Goal: Information Seeking & Learning: Learn about a topic

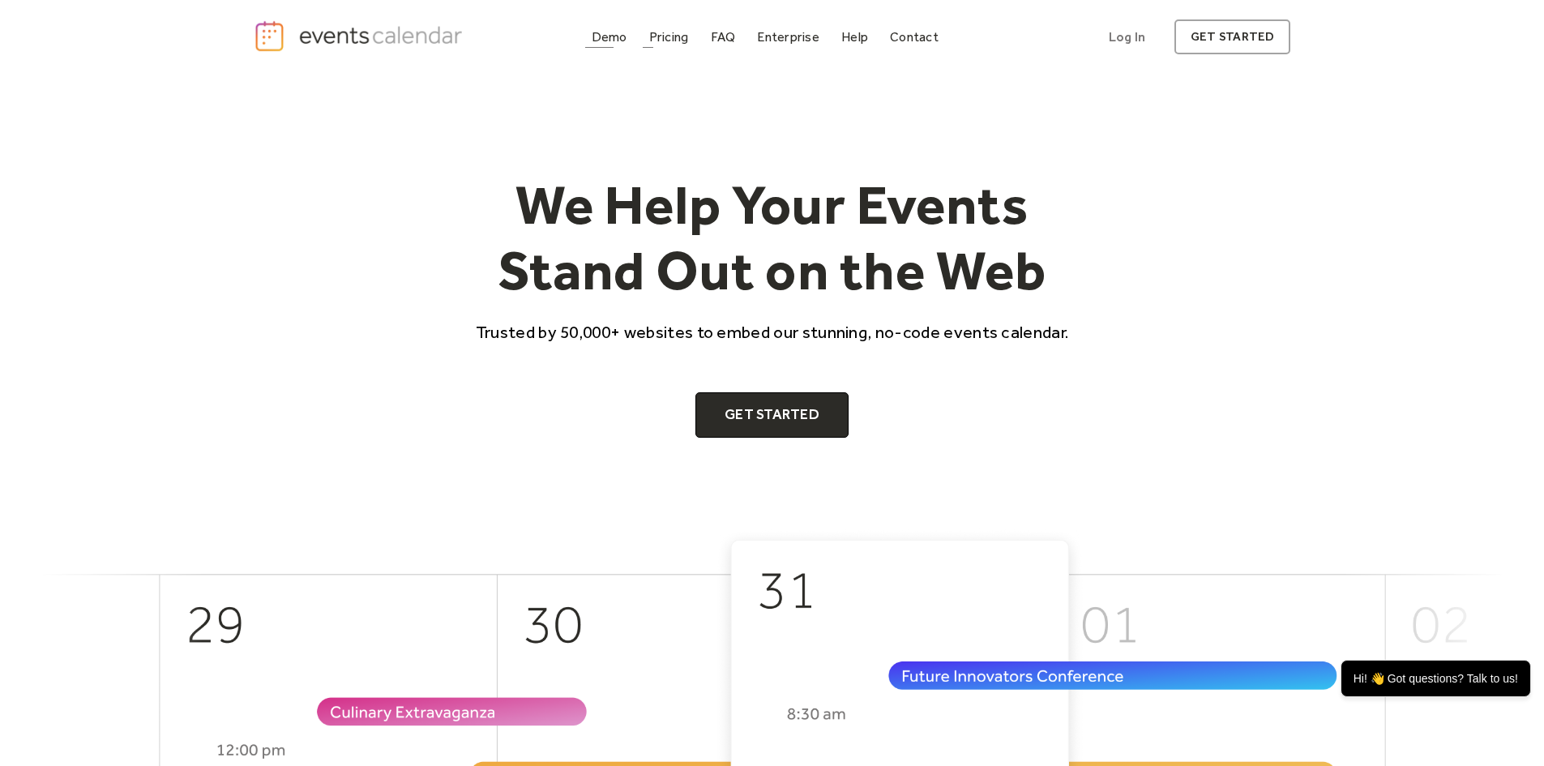
click at [673, 35] on div "Pricing" at bounding box center [669, 36] width 40 height 9
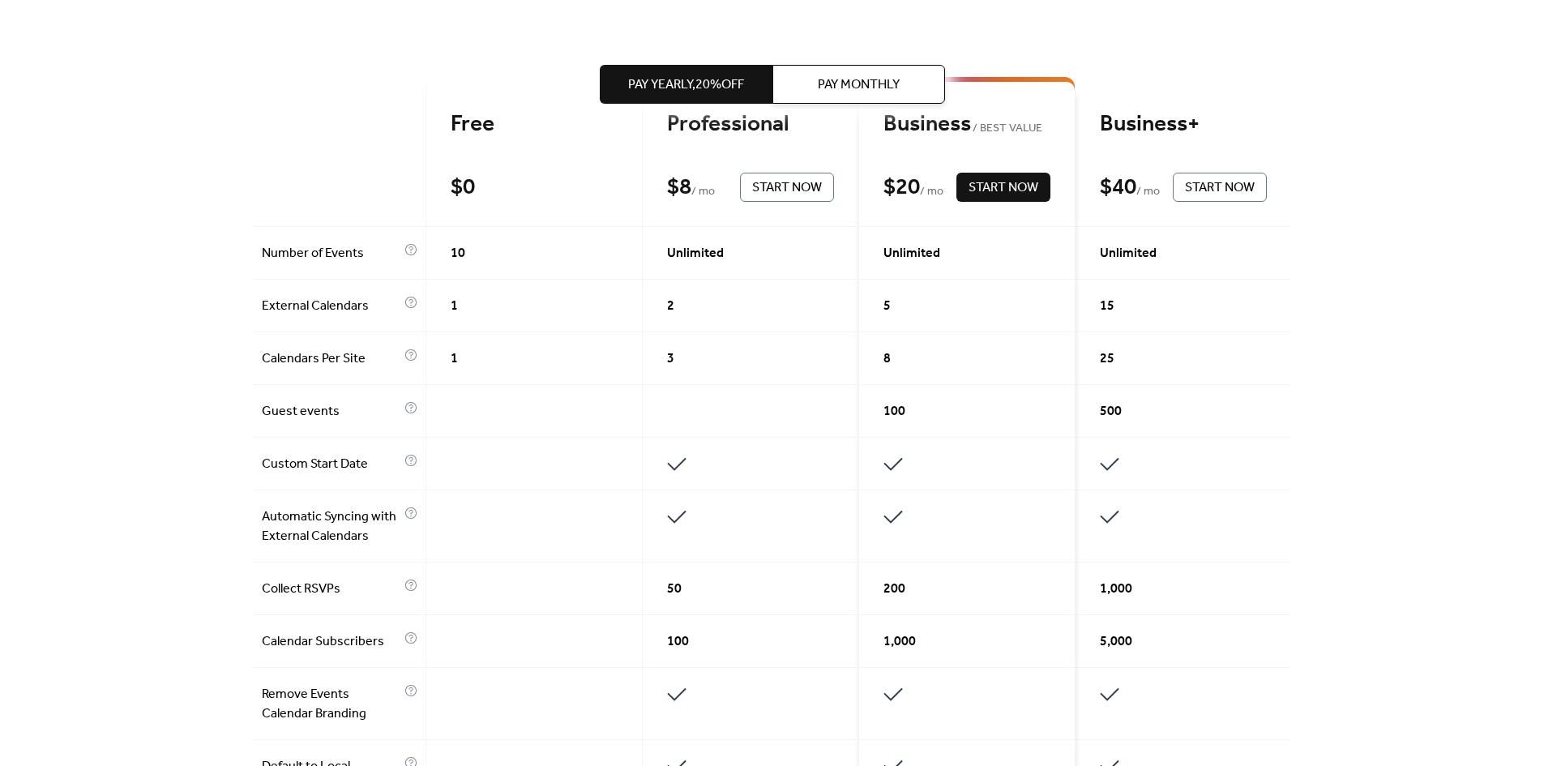
scroll to position [385, 0]
click at [695, 361] on div "3" at bounding box center [751, 359] width 216 height 53
click at [677, 230] on div "Unlimited" at bounding box center [751, 254] width 216 height 53
drag, startPoint x: 467, startPoint y: 257, endPoint x: 595, endPoint y: 379, distance: 177.1
click at [572, 338] on div "Free $ 0 Start Now Professional $ 8 / mo Start Now Business BEST VALUE $ 20 / m…" at bounding box center [772, 731] width 1037 height 1289
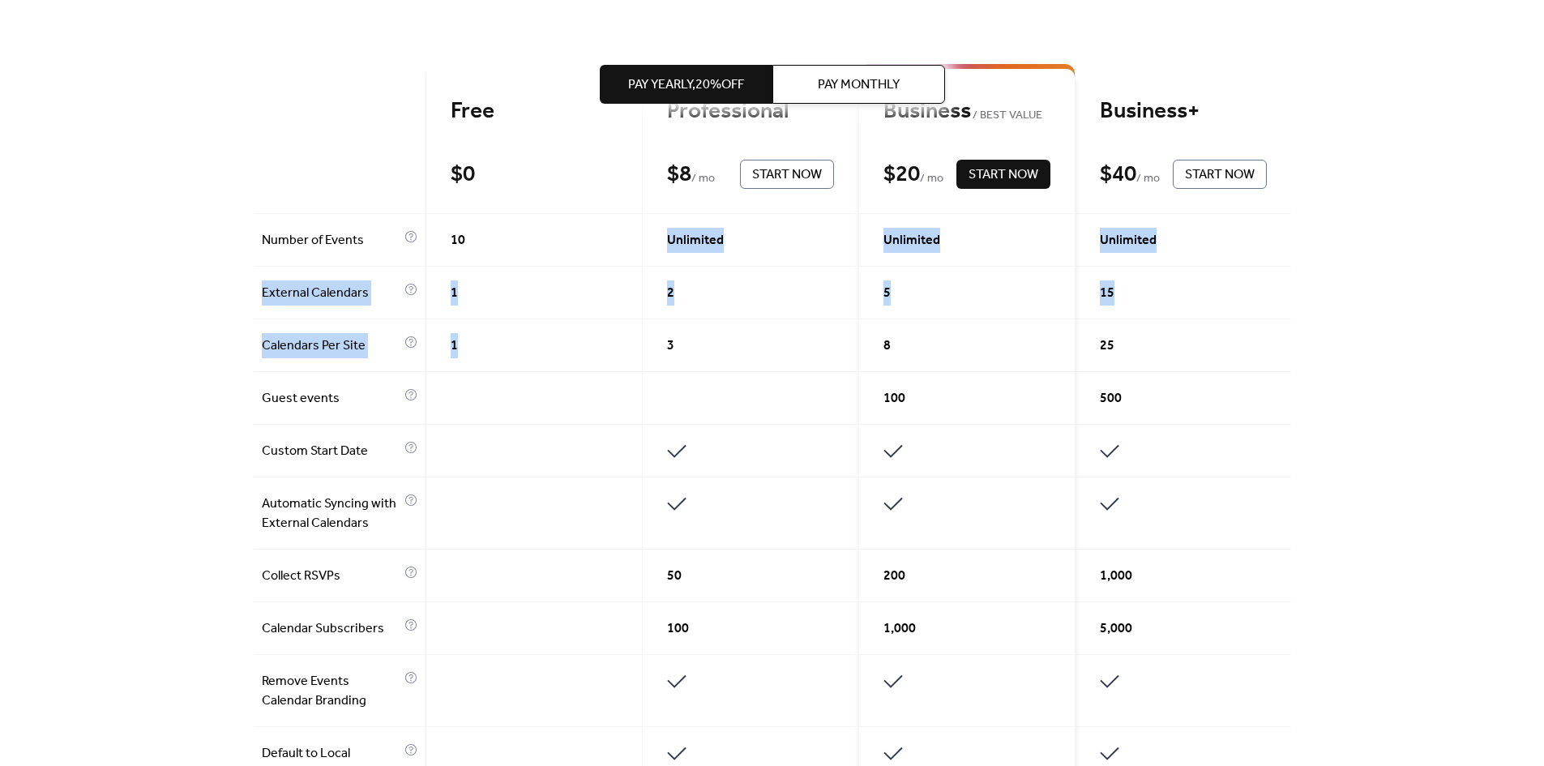
scroll to position [405, 0]
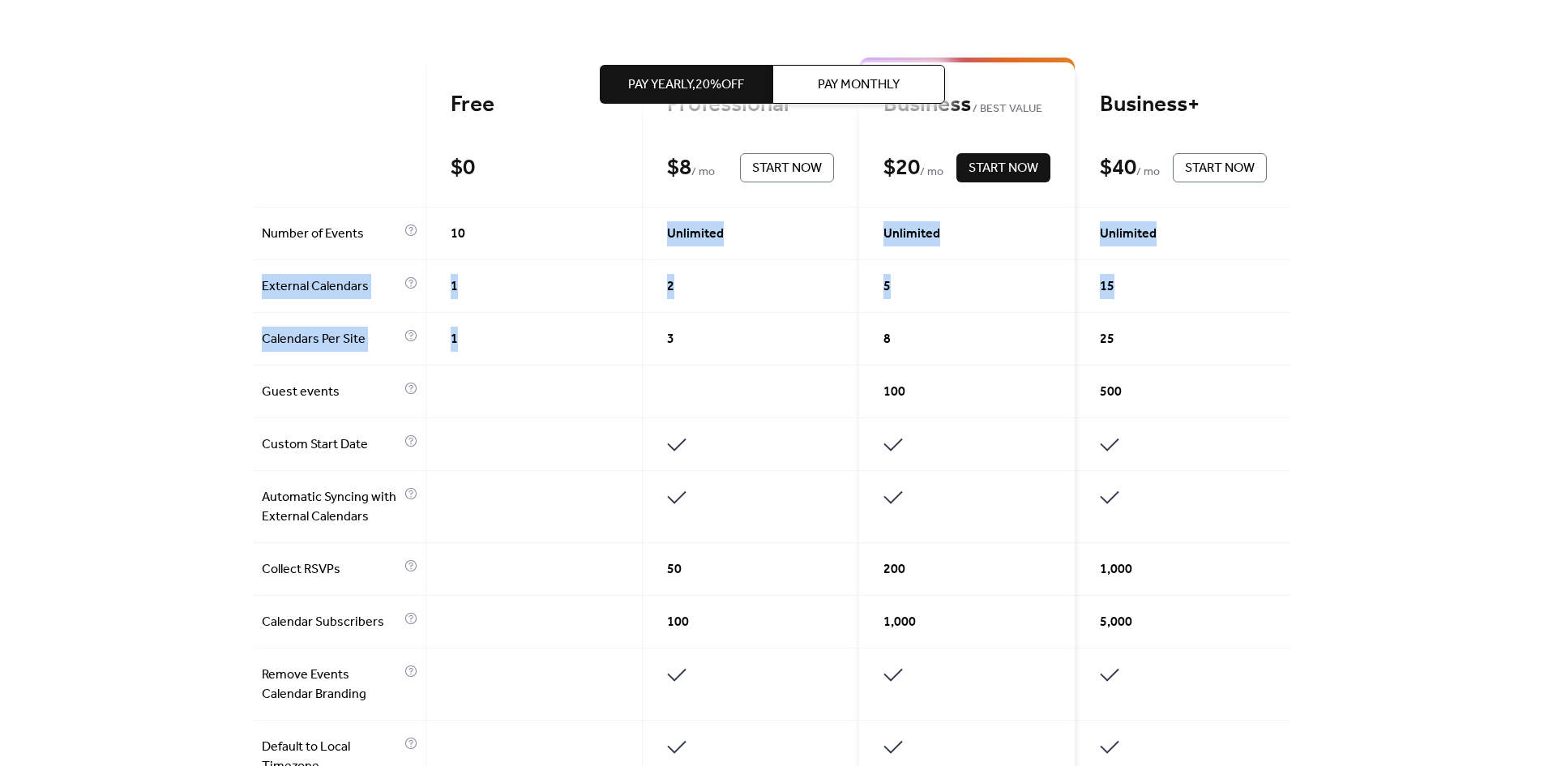
click at [678, 402] on div at bounding box center [751, 392] width 216 height 53
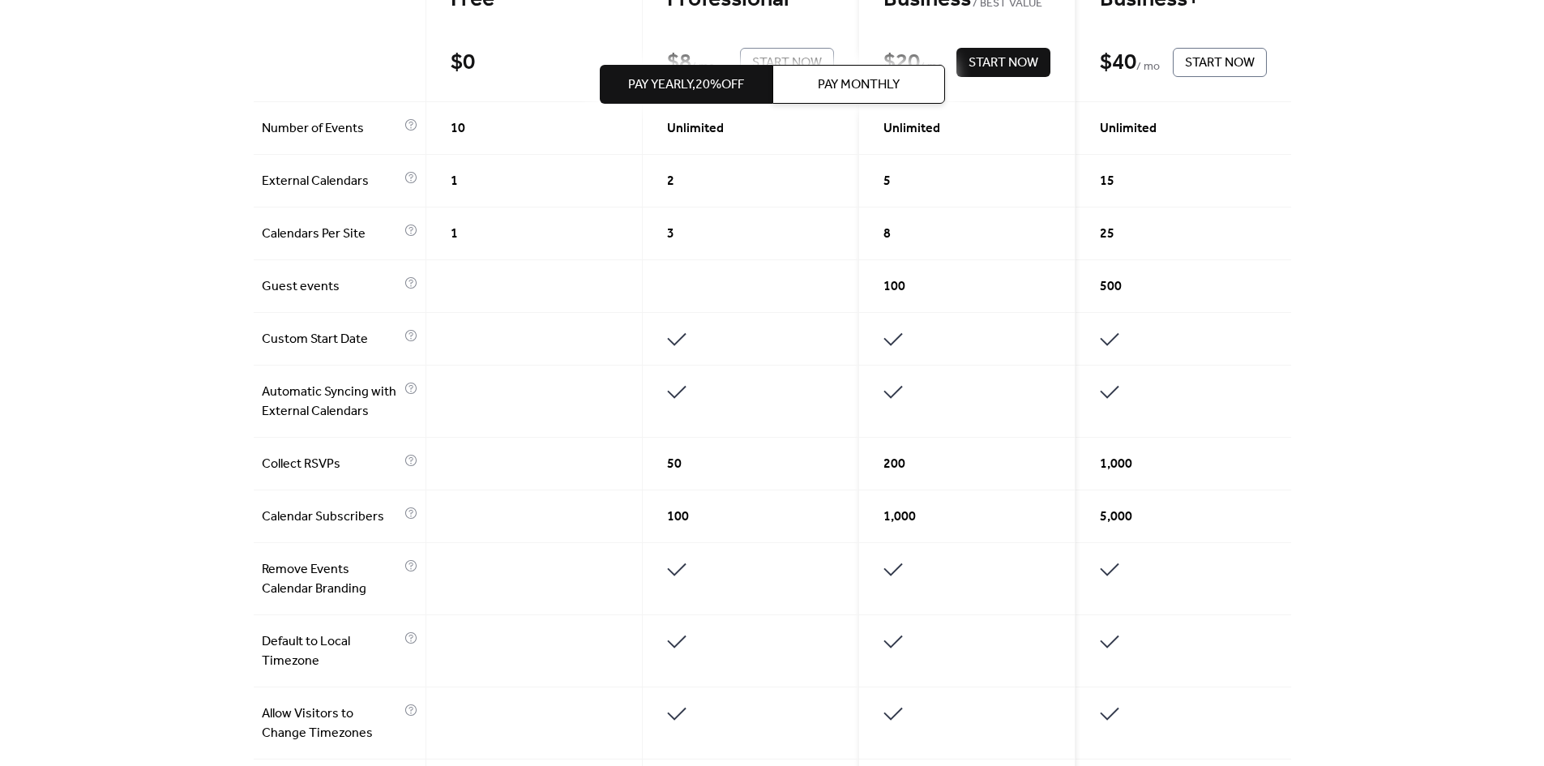
scroll to position [486, 0]
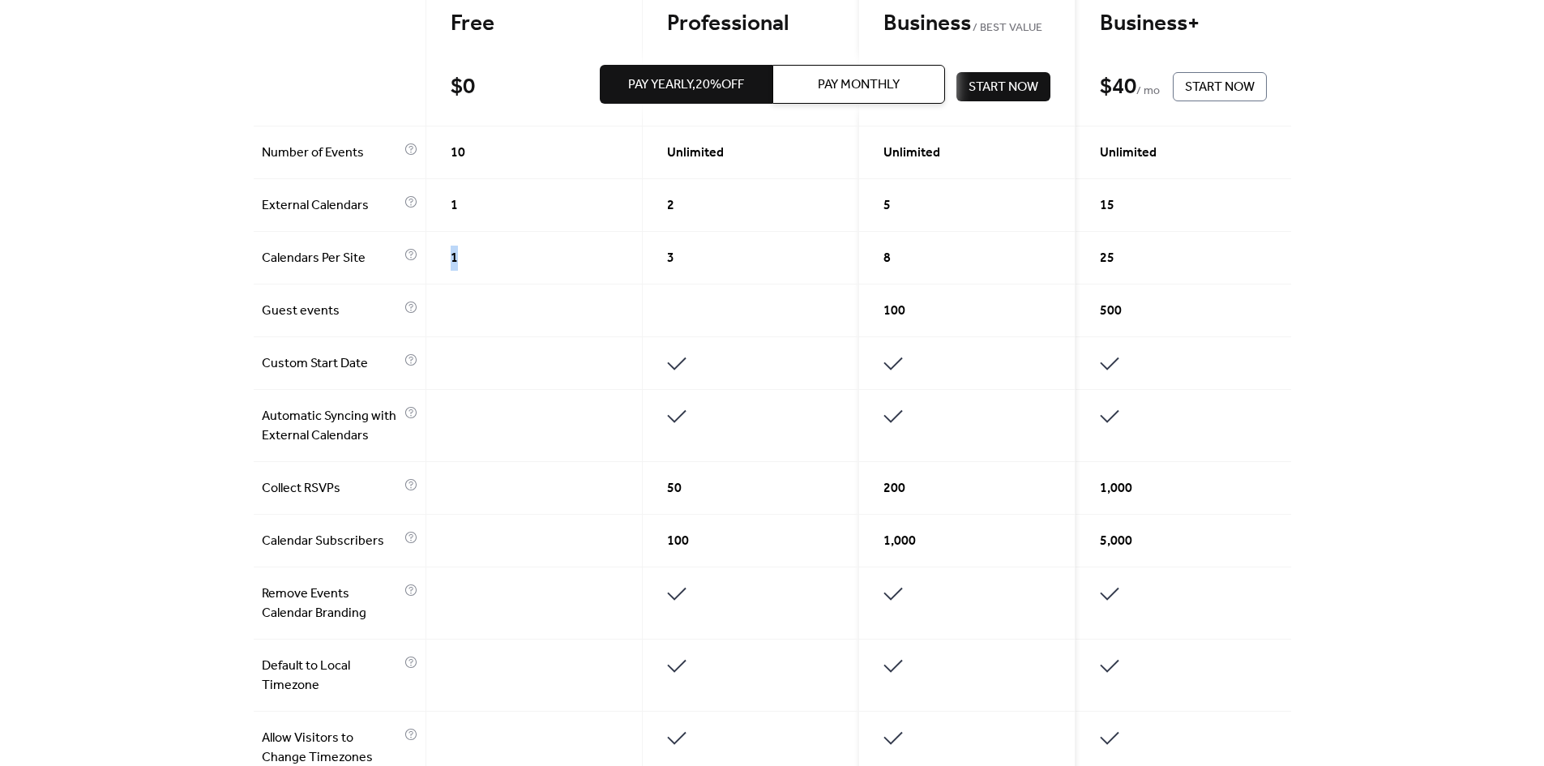
drag, startPoint x: 464, startPoint y: 262, endPoint x: 445, endPoint y: 263, distance: 18.7
click at [445, 263] on div "1" at bounding box center [534, 258] width 216 height 53
click at [500, 269] on div "1" at bounding box center [534, 258] width 216 height 53
drag, startPoint x: 467, startPoint y: 207, endPoint x: 451, endPoint y: 149, distance: 60.4
click at [440, 169] on div "Free $ 0 Start Now Professional $ 8 / mo Start Now Business BEST VALUE $ 20 / m…" at bounding box center [772, 629] width 1037 height 1289
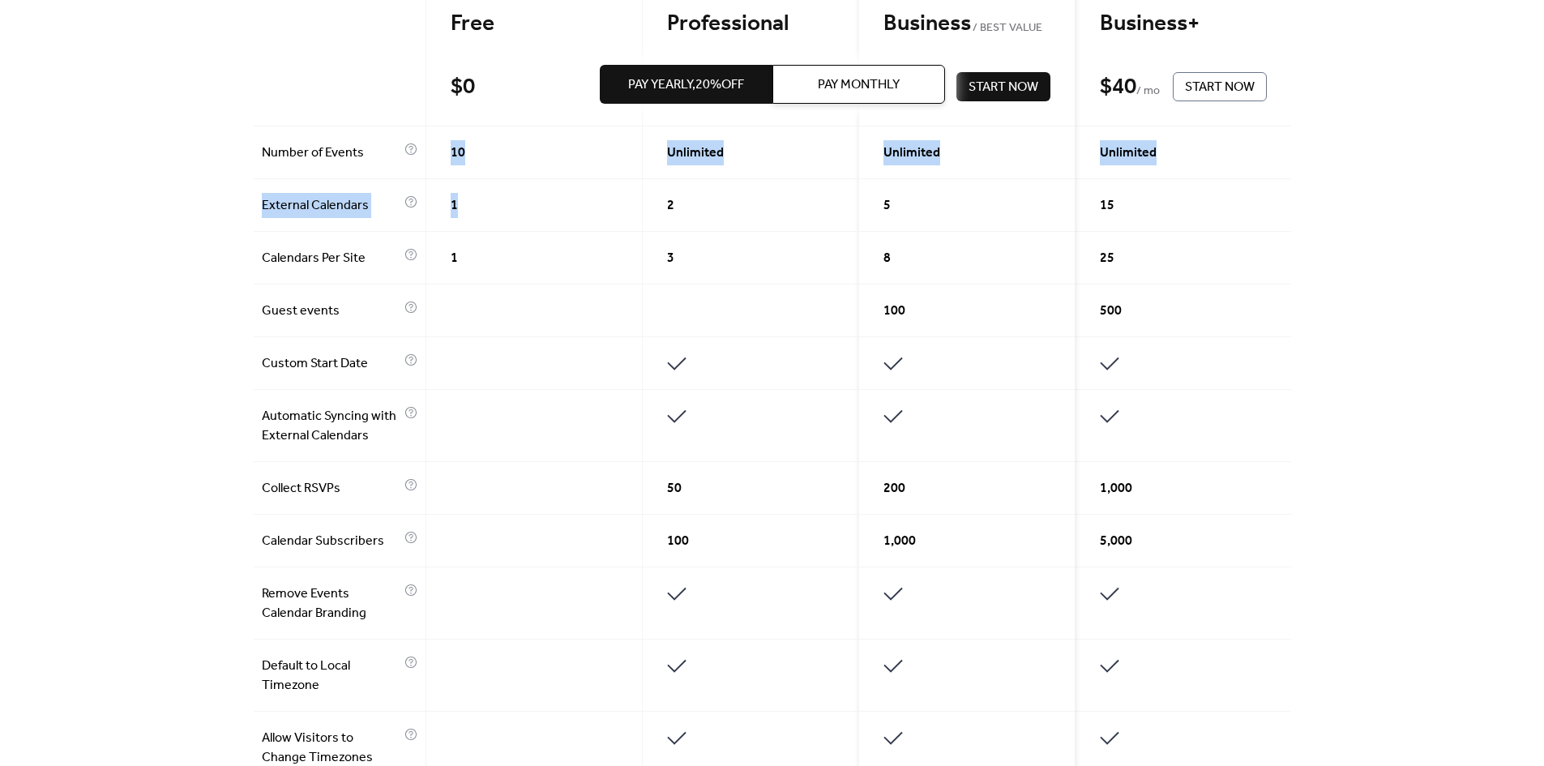
click at [461, 154] on div "10" at bounding box center [534, 152] width 216 height 53
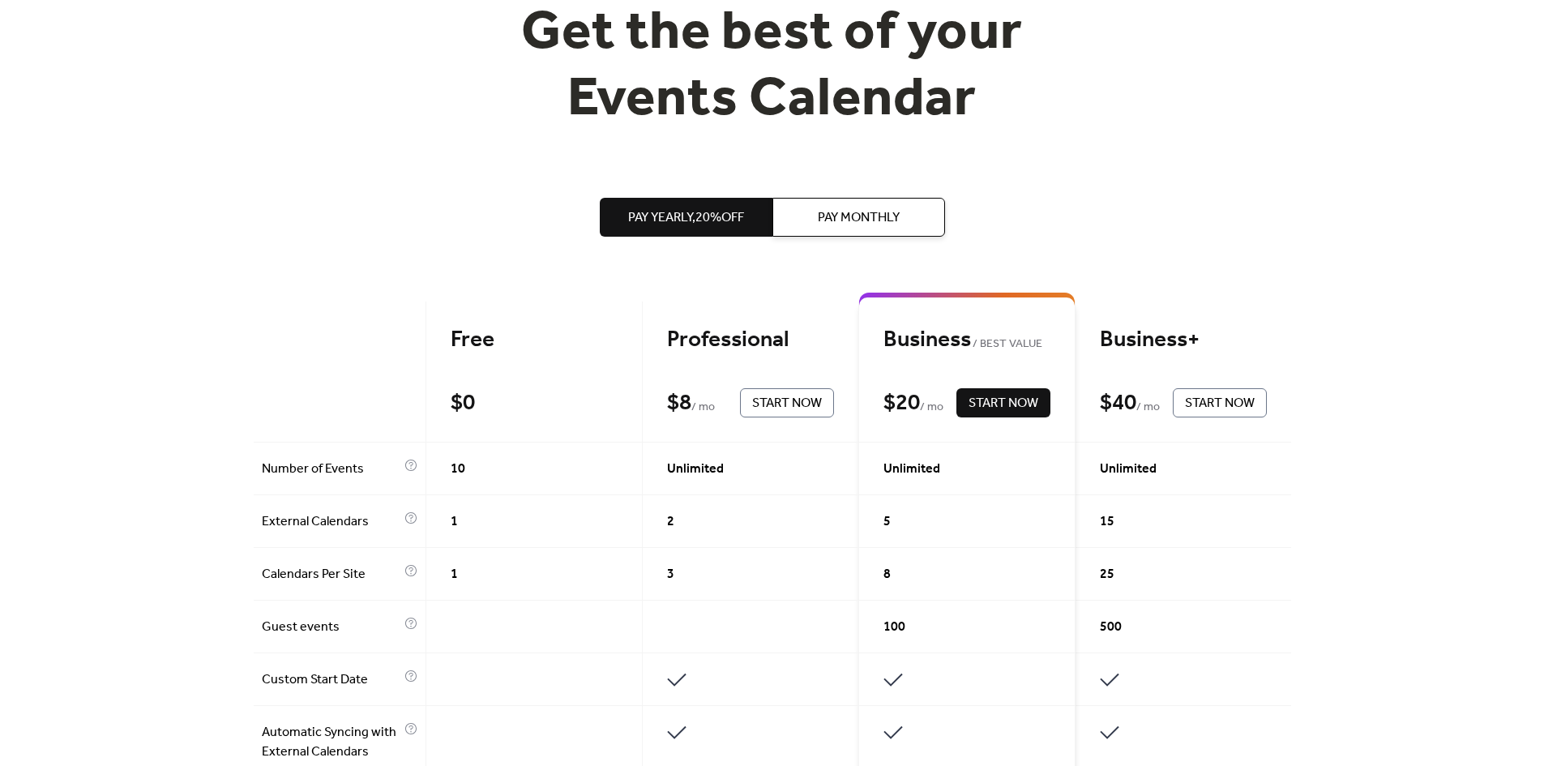
scroll to position [0, 0]
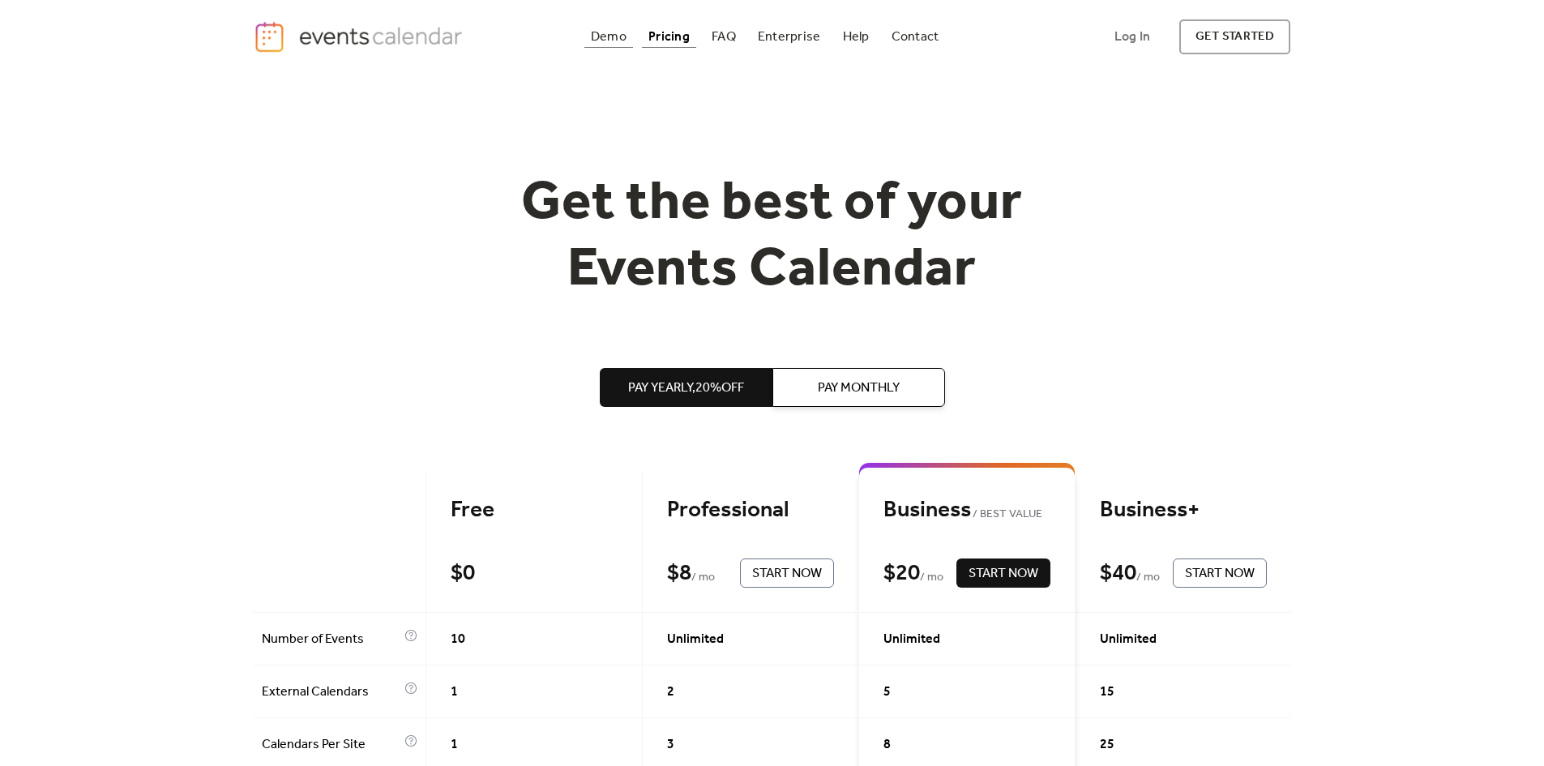
click at [601, 37] on div "Demo" at bounding box center [609, 36] width 36 height 9
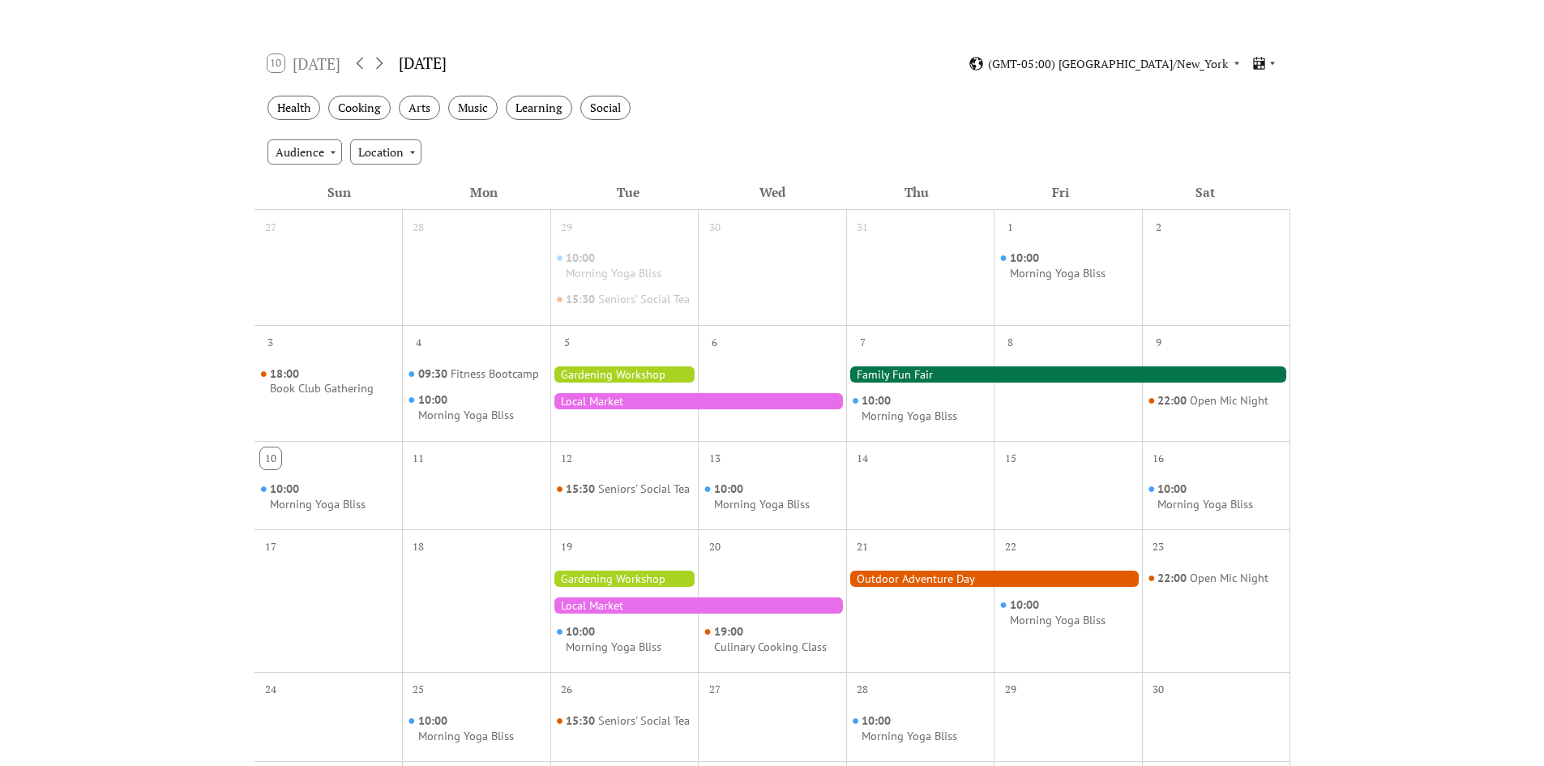
scroll to position [243, 0]
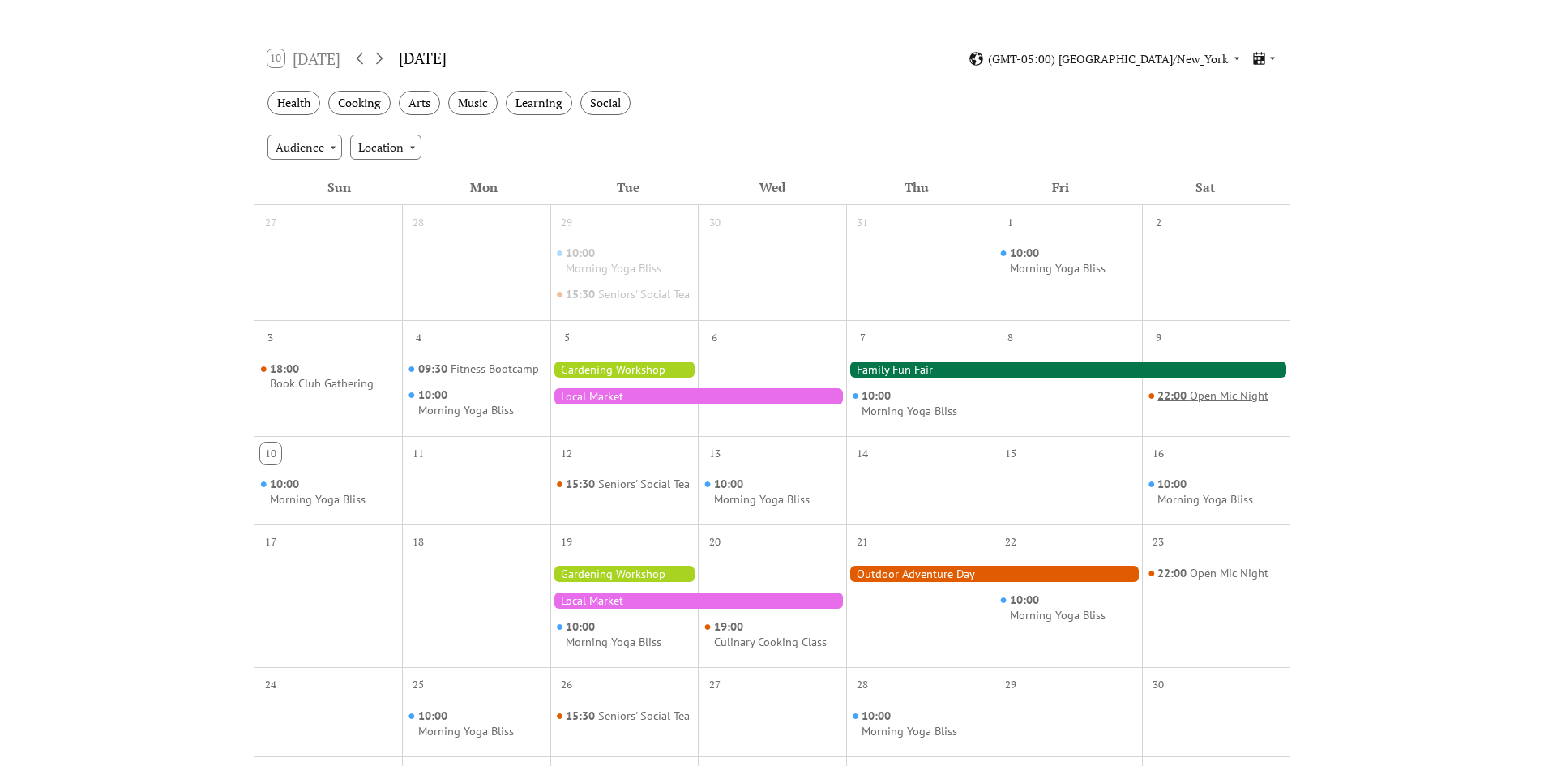
click at [1206, 404] on div "Open Mic Night" at bounding box center [1229, 395] width 79 height 15
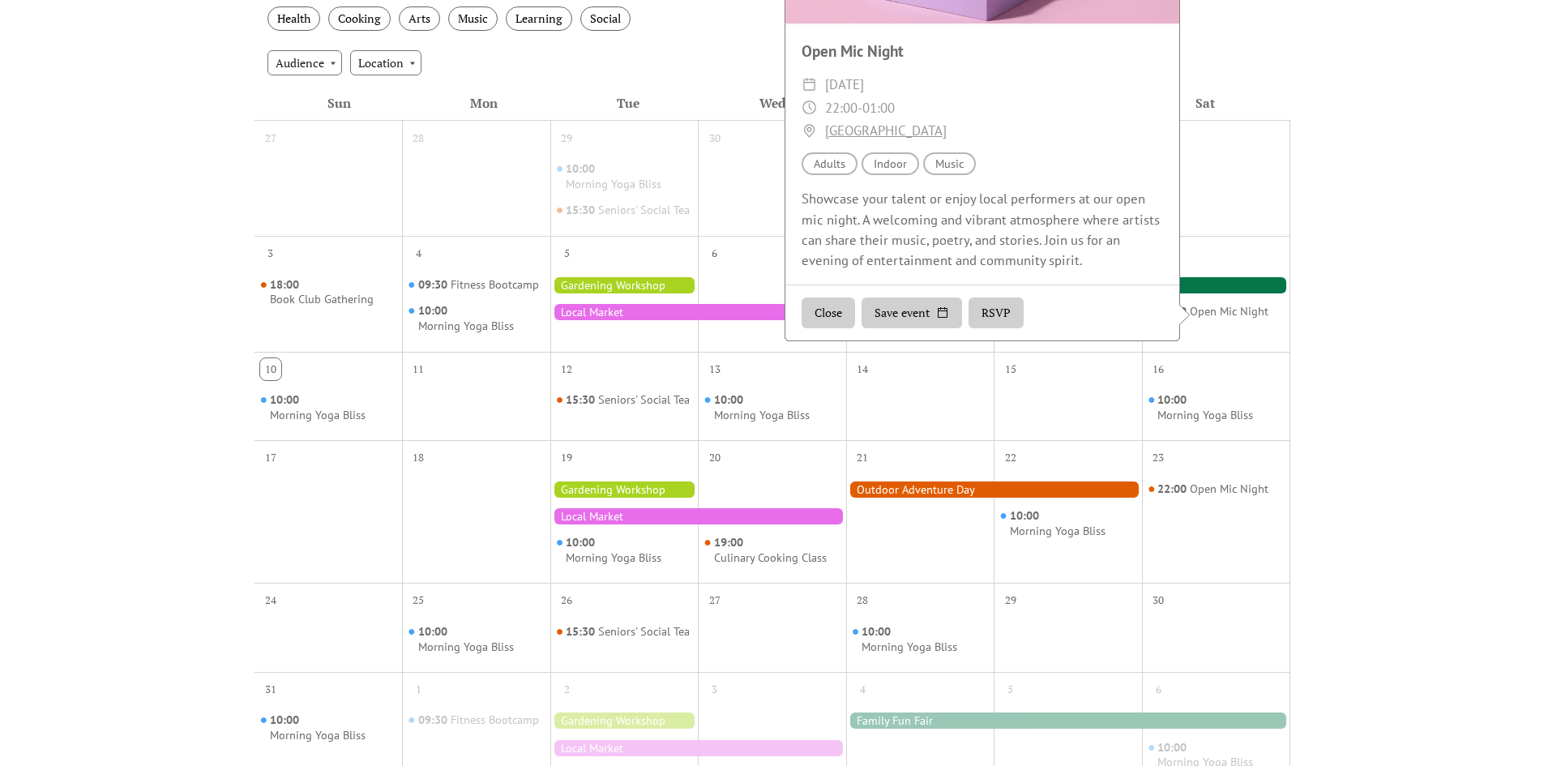
scroll to position [182, 0]
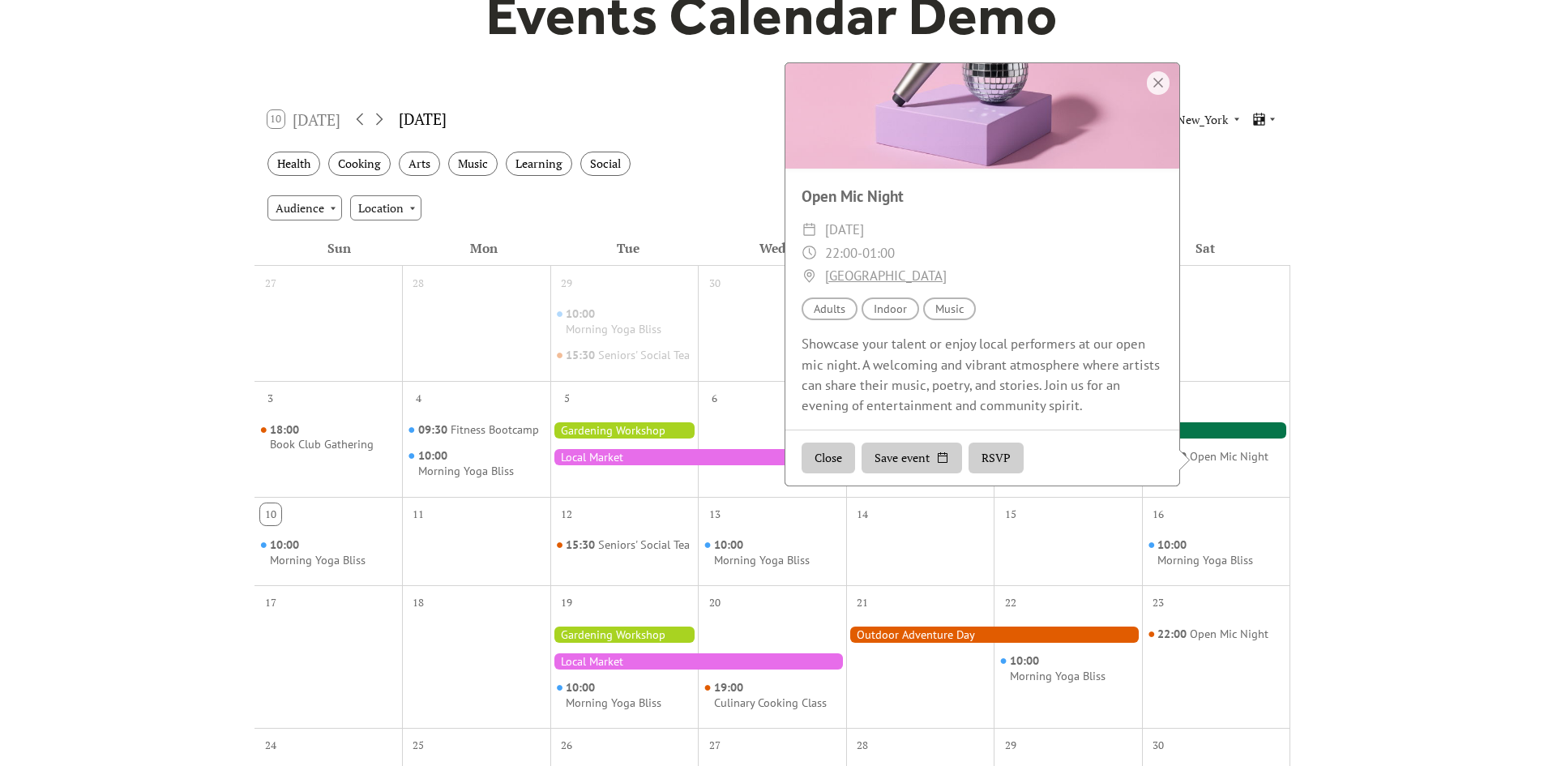
click at [933, 321] on div "Topic Music" at bounding box center [949, 309] width 53 height 24
click at [866, 321] on div "Location Indoor" at bounding box center [891, 309] width 58 height 24
click at [799, 316] on div "Audience Adults Location Indoor Topic Music" at bounding box center [982, 309] width 394 height 24
click at [995, 416] on div "Showcase your talent or enjoy local performers at our open mic night. A welcomi…" at bounding box center [982, 375] width 394 height 82
click at [1062, 432] on div "Open Mic Night ​ Saturday, August 9, 2025 ​ 22:00 - 01:00 ​ Rockwood Music Hall…" at bounding box center [982, 300] width 394 height 263
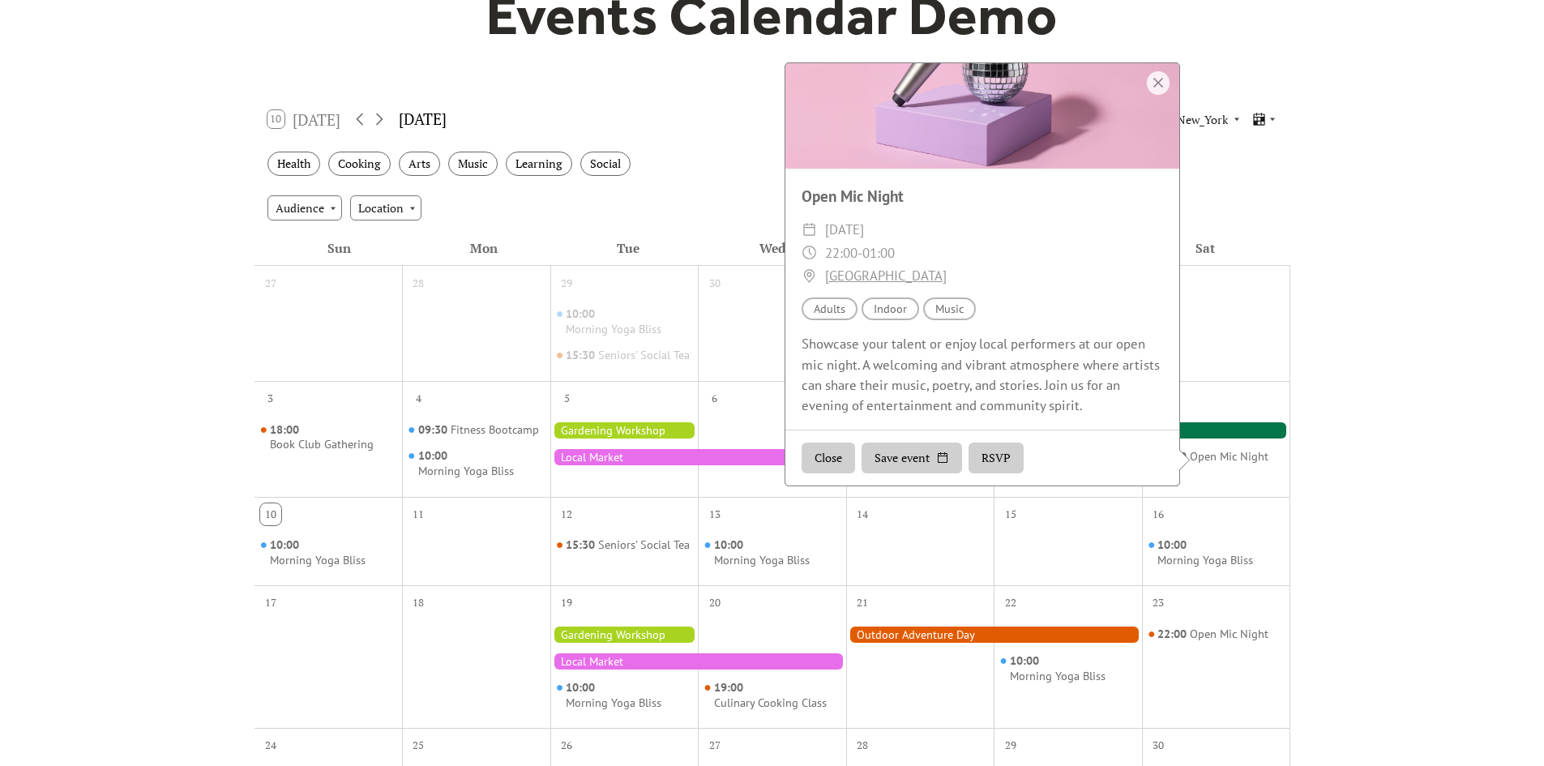
drag, startPoint x: 1086, startPoint y: 439, endPoint x: 924, endPoint y: 412, distance: 164.3
click at [877, 395] on div "Open Mic Night ​ Saturday, August 9, 2025 ​ 22:00 - 01:00 ​ Rockwood Music Hall…" at bounding box center [982, 300] width 394 height 263
click at [1112, 467] on div "Close Save event RSVP" at bounding box center [982, 458] width 394 height 56
click at [1148, 95] on div at bounding box center [1158, 83] width 23 height 24
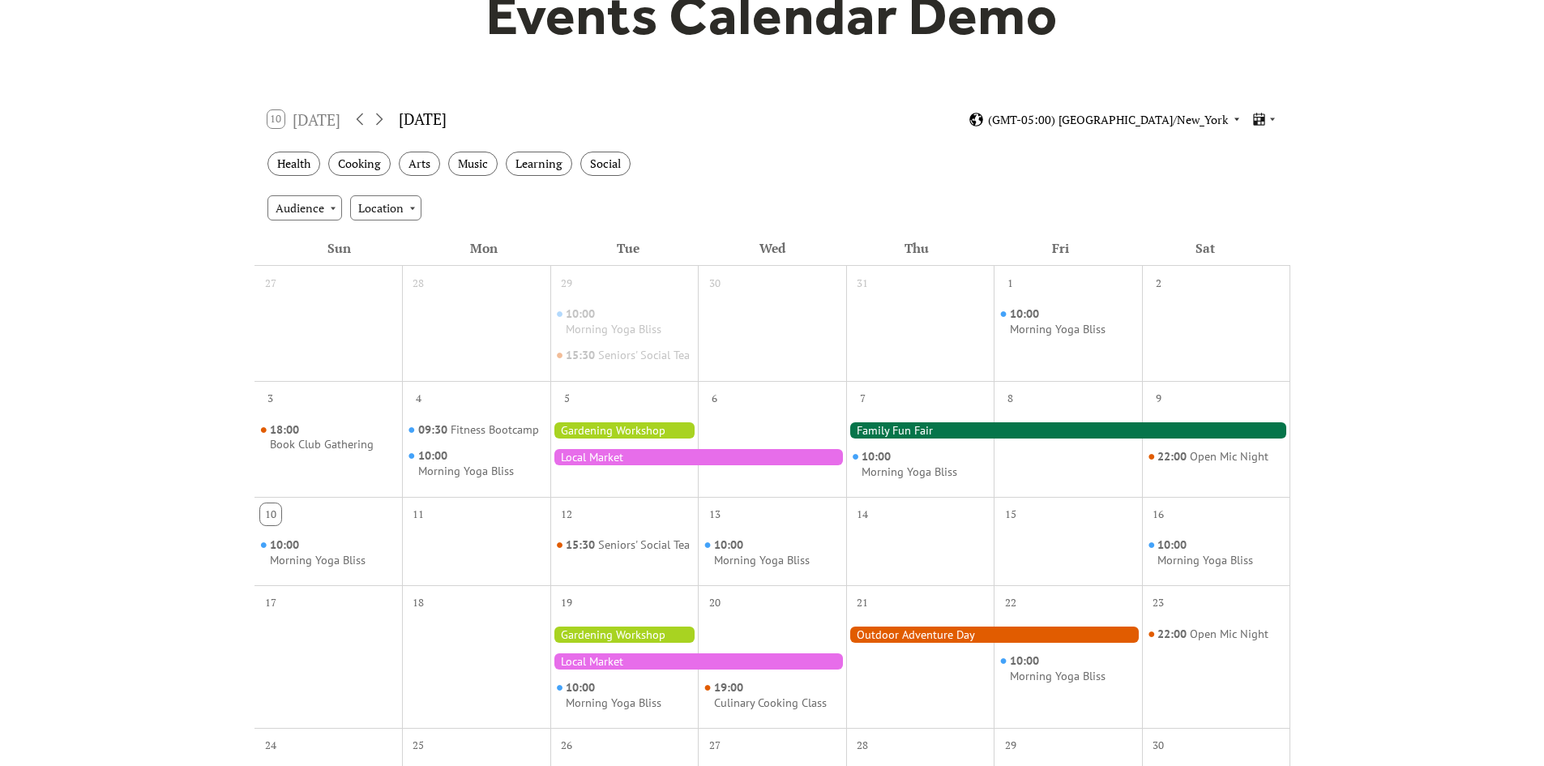
click at [1226, 116] on span "(GMT-05:00) America/New_York" at bounding box center [1108, 119] width 240 height 11
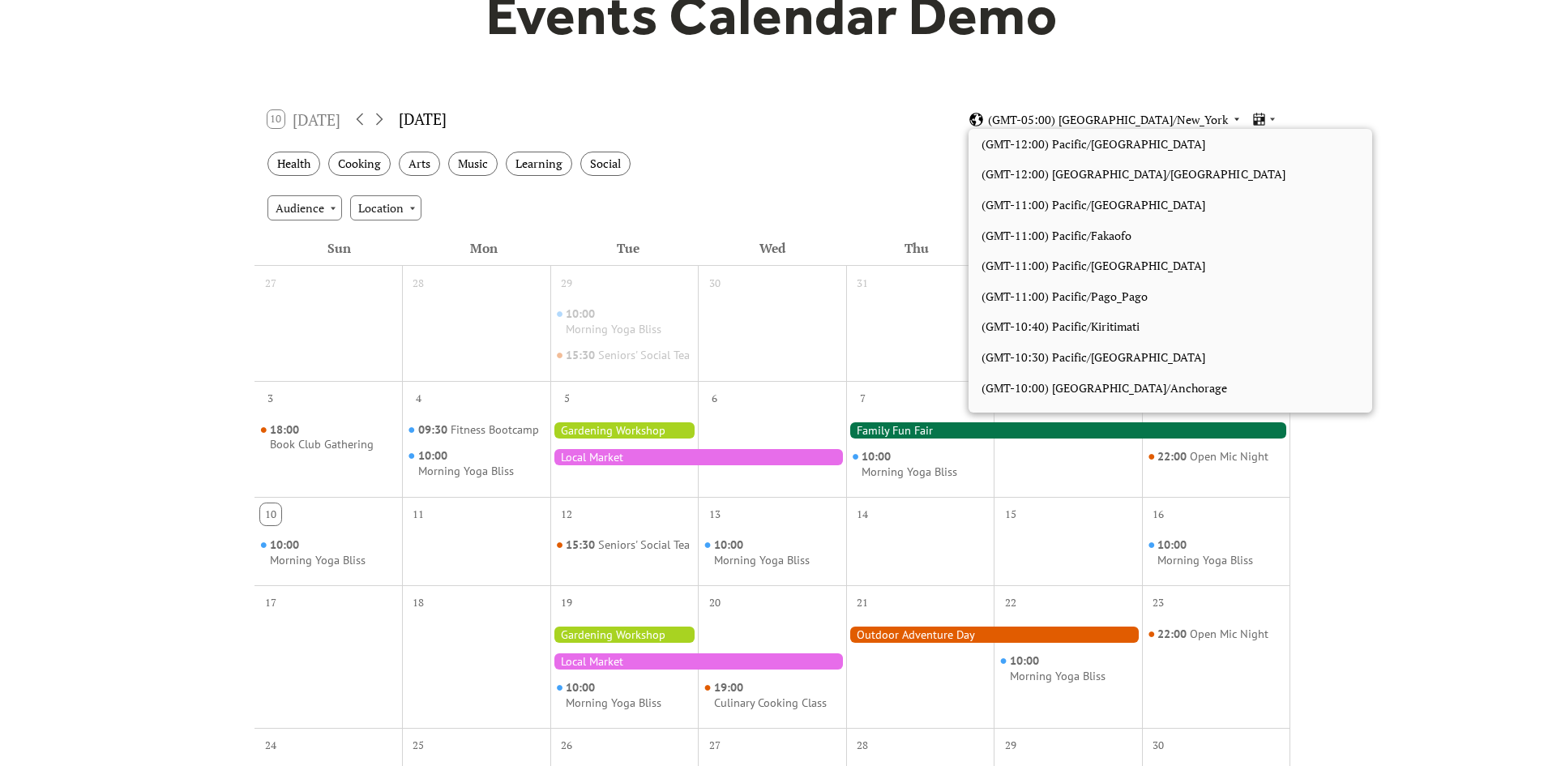
scroll to position [1371, 0]
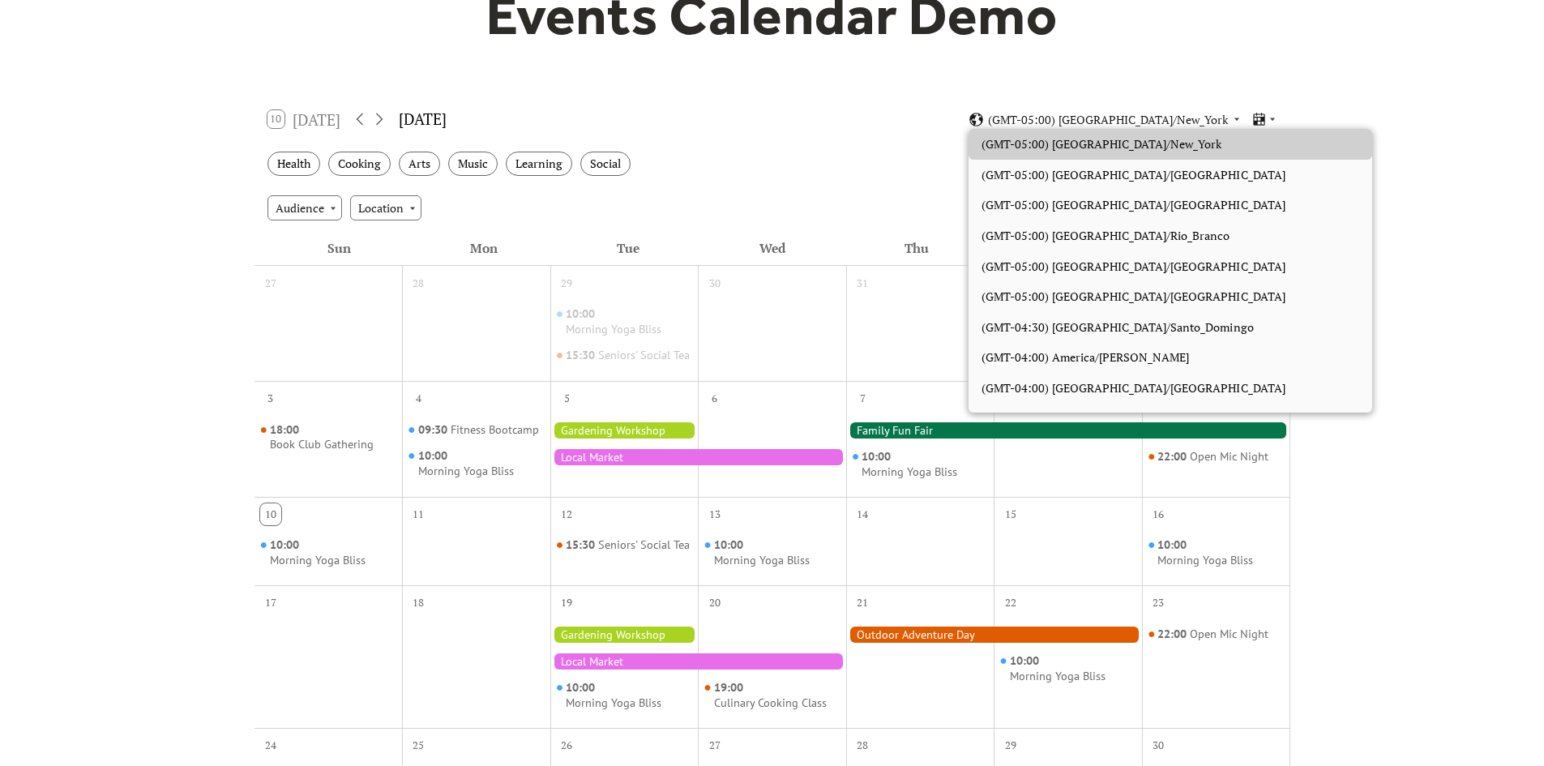
click at [1397, 224] on div "Events Calendar Demo Loading the Events Calendar..." at bounding box center [772, 502] width 1544 height 1222
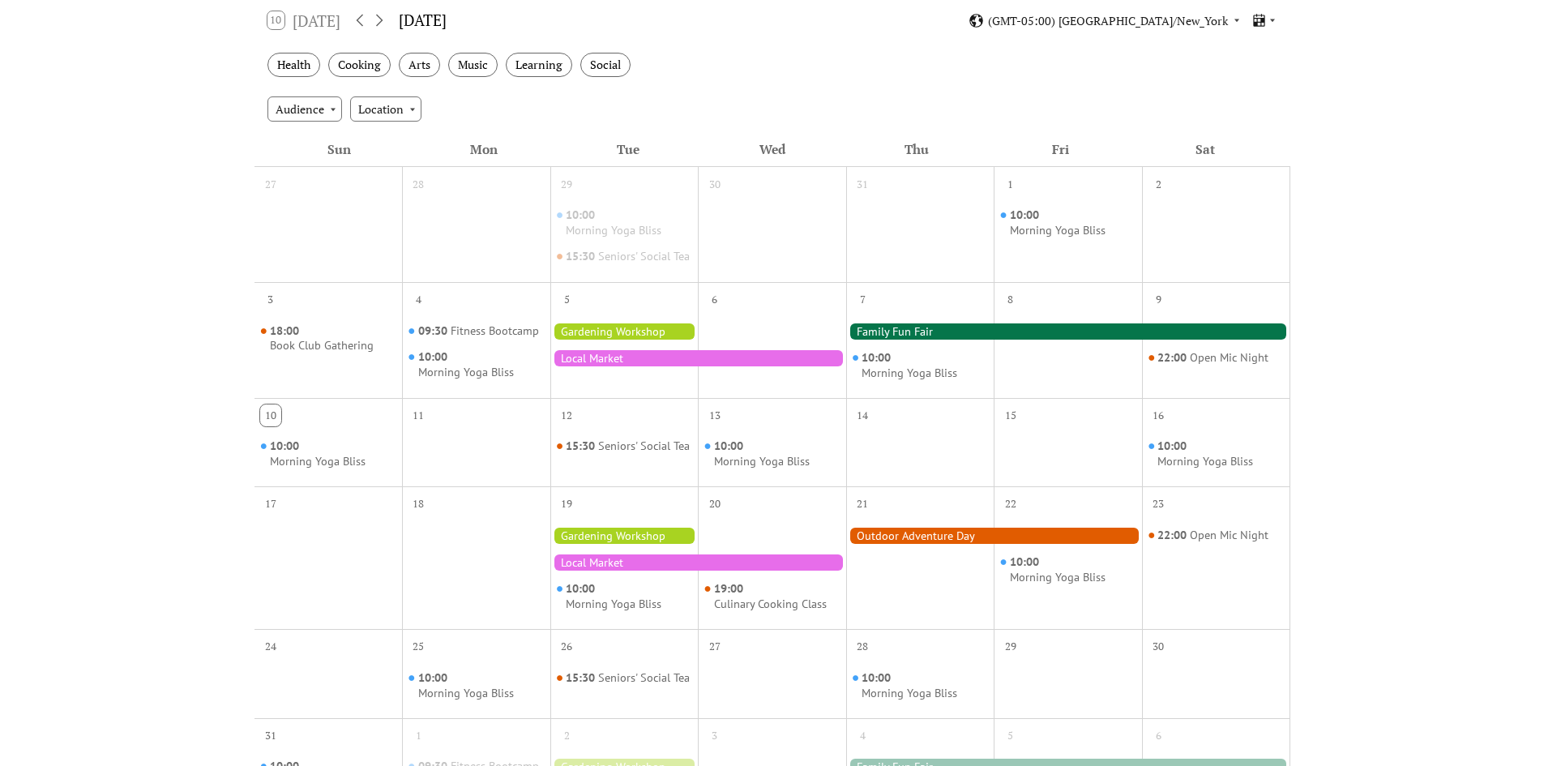
scroll to position [446, 0]
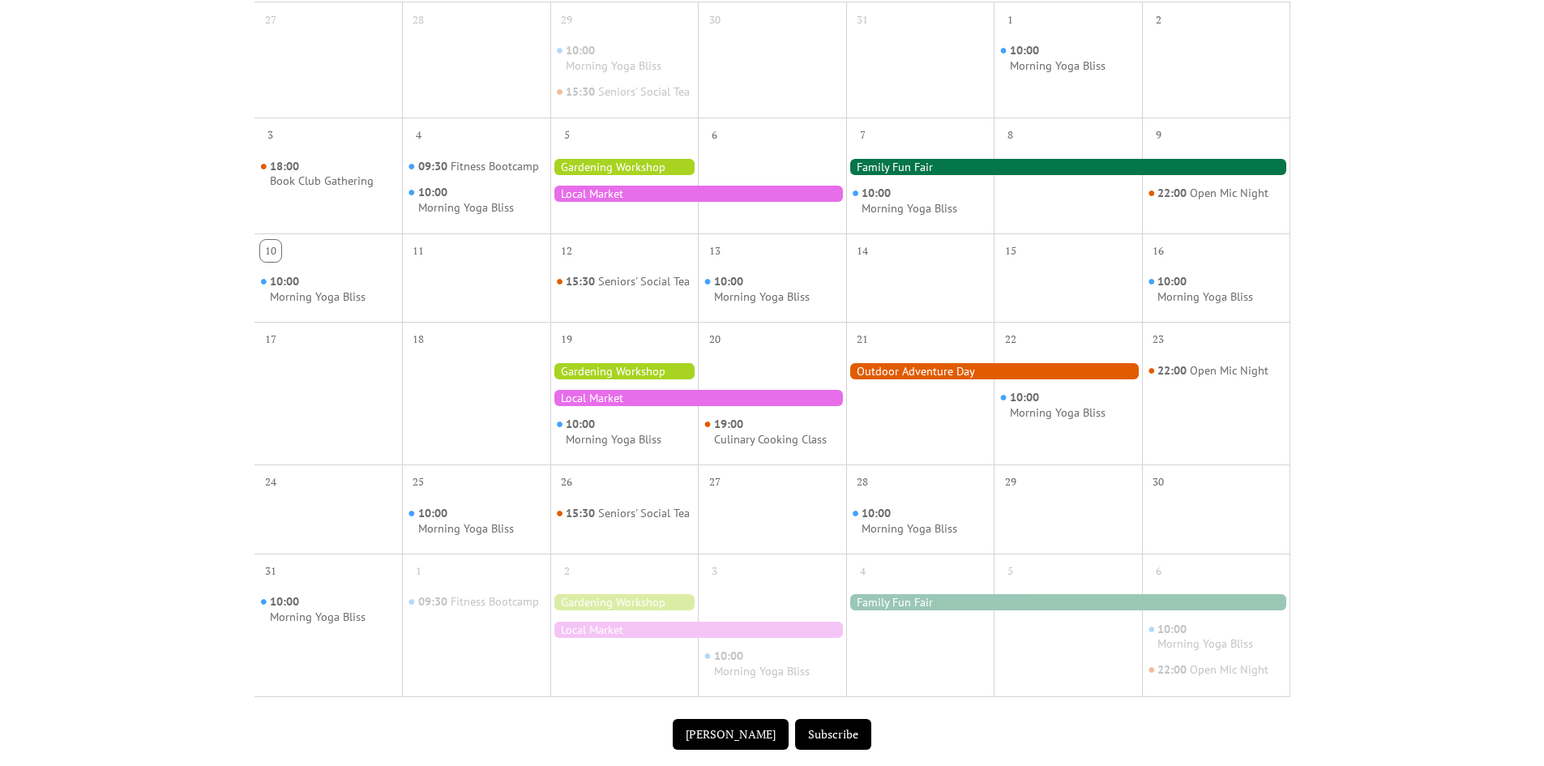
click at [716, 406] on div at bounding box center [698, 398] width 296 height 16
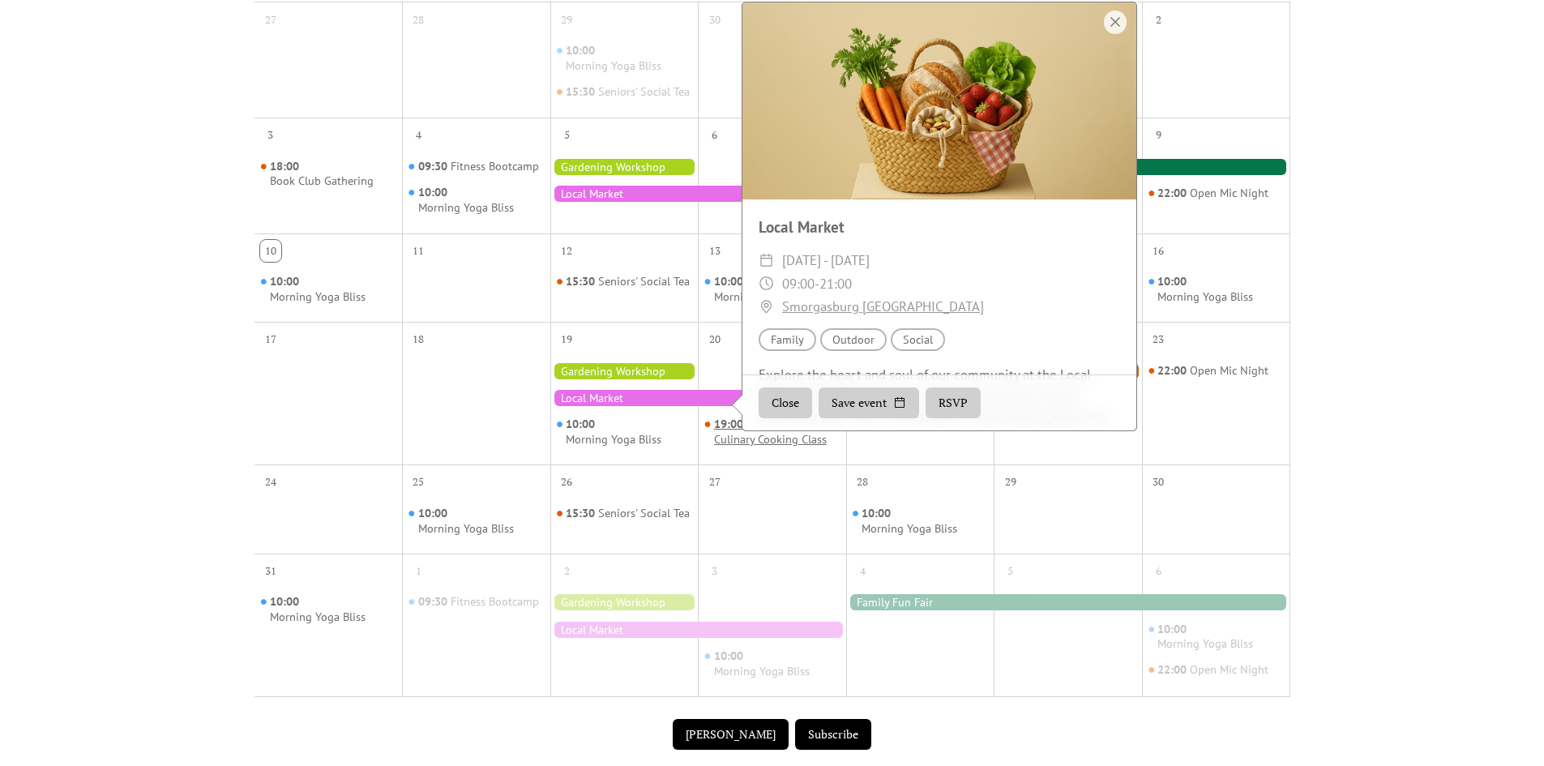
click at [733, 447] on div "Culinary Cooking Class" at bounding box center [770, 439] width 113 height 15
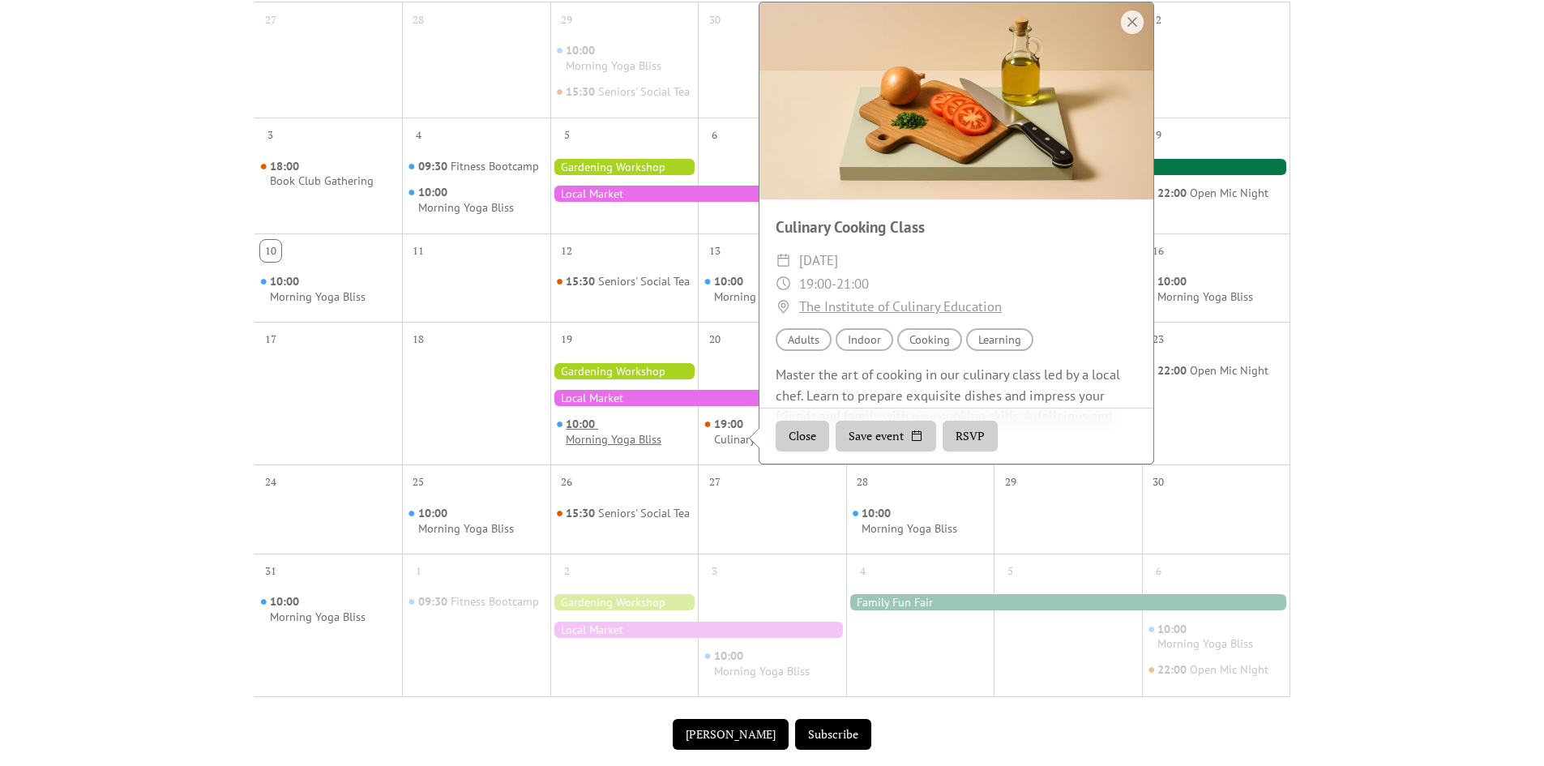
click at [652, 447] on div "Morning Yoga Bliss" at bounding box center [614, 439] width 96 height 15
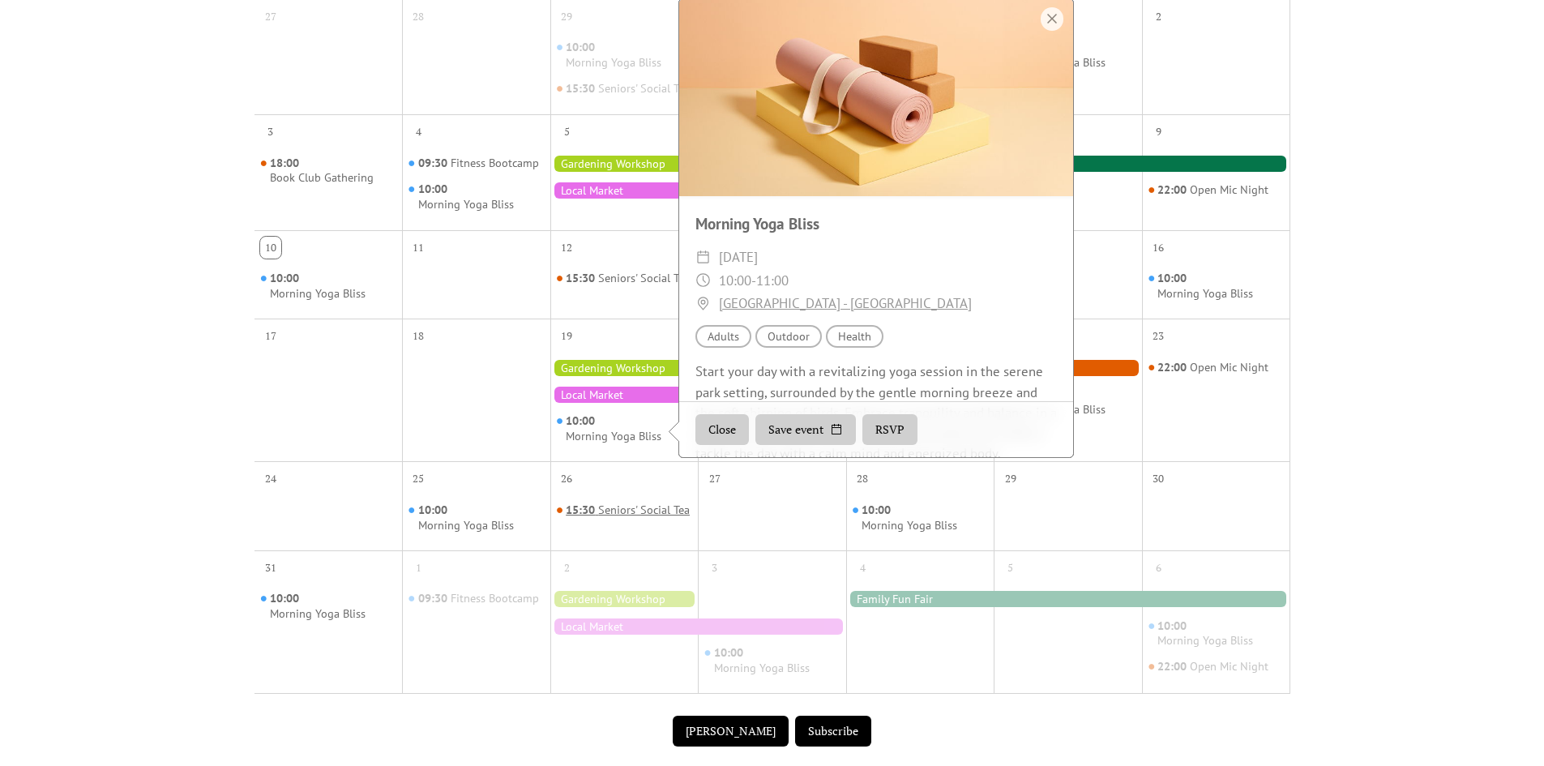
click at [621, 519] on div "15:30 Seniors' Social Tea" at bounding box center [628, 511] width 124 height 16
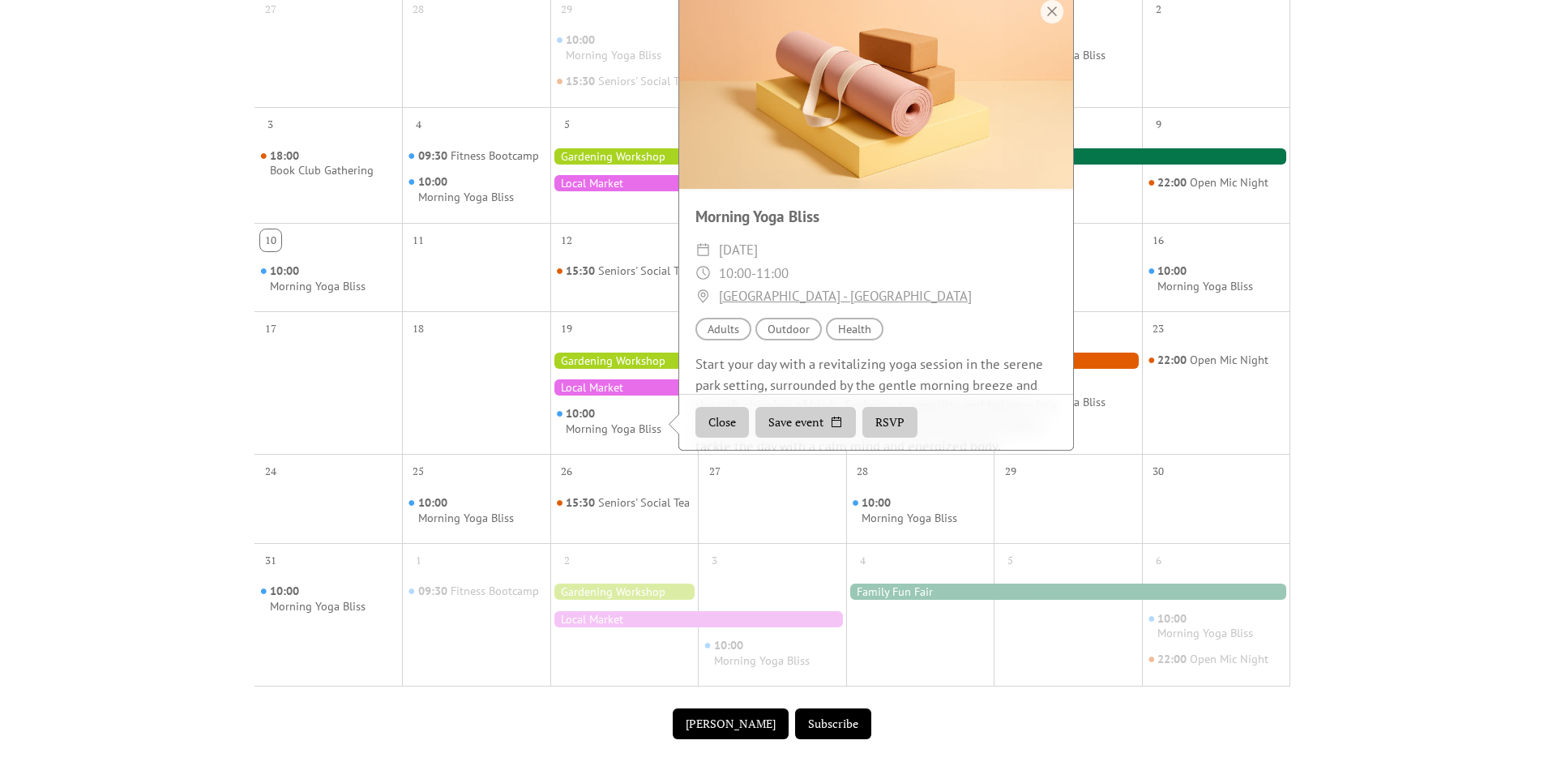
scroll to position [466, 0]
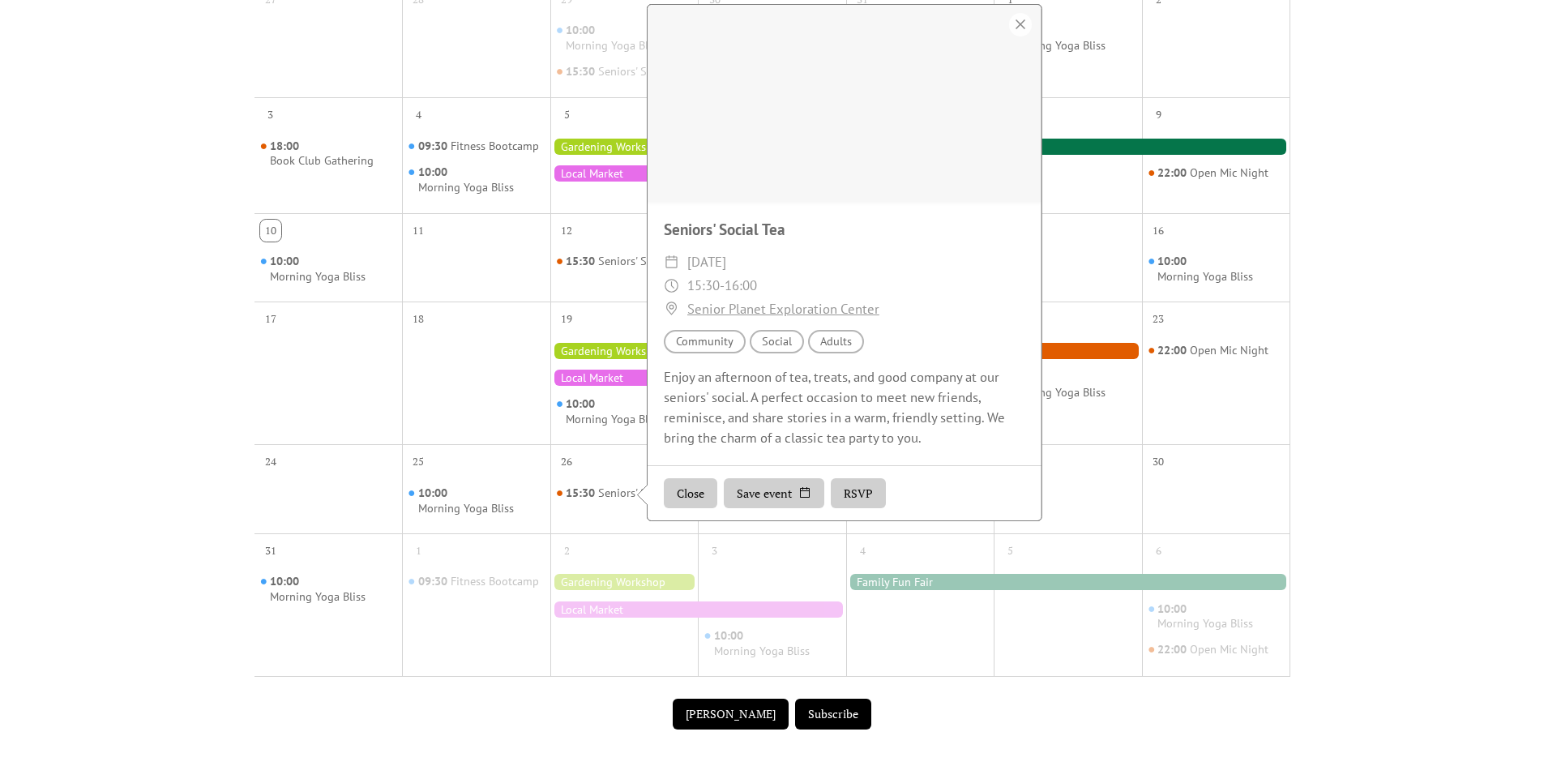
click at [886, 564] on div "4" at bounding box center [920, 548] width 148 height 31
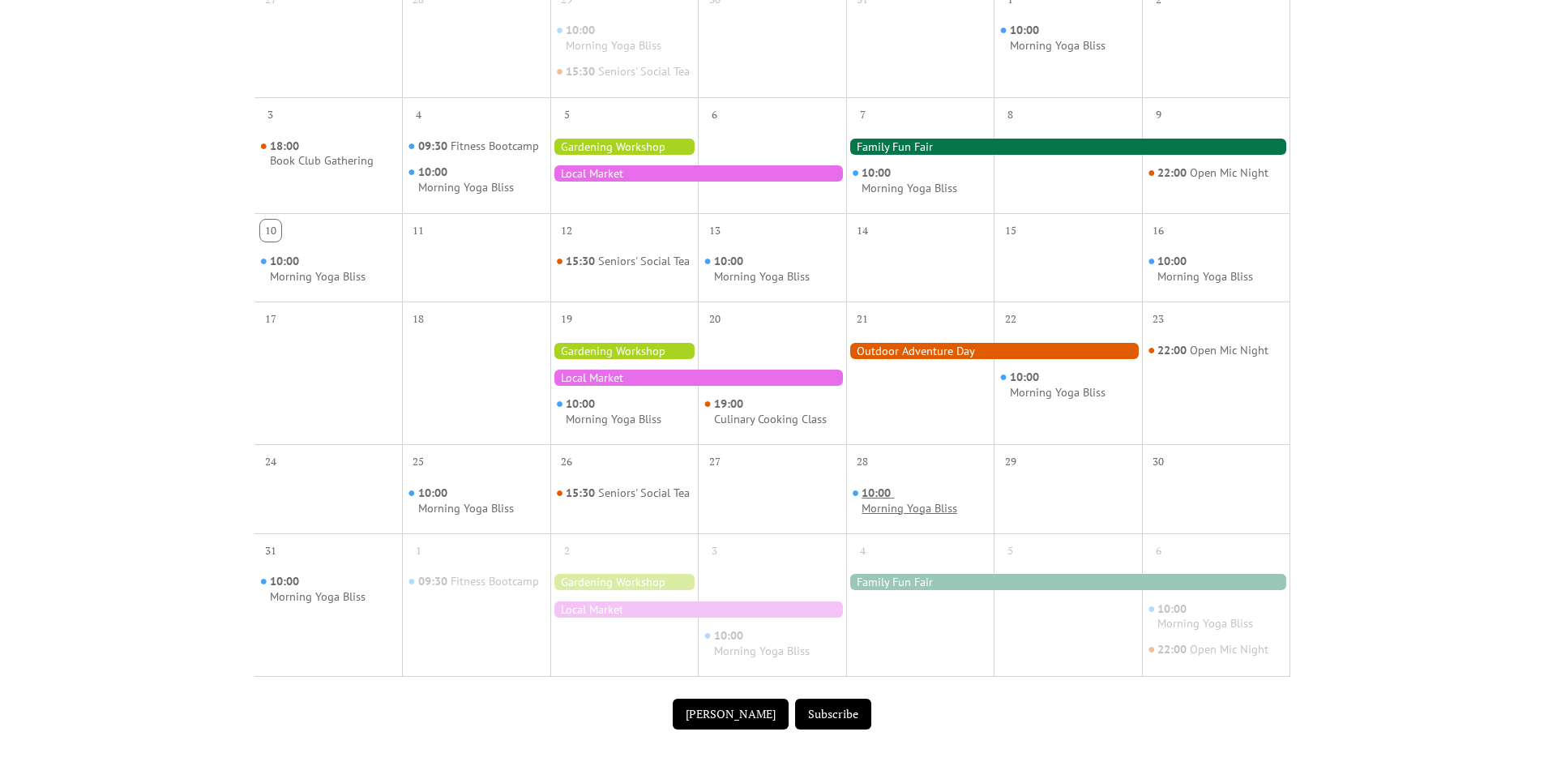
click at [907, 516] on div "Morning Yoga Bliss" at bounding box center [910, 508] width 96 height 15
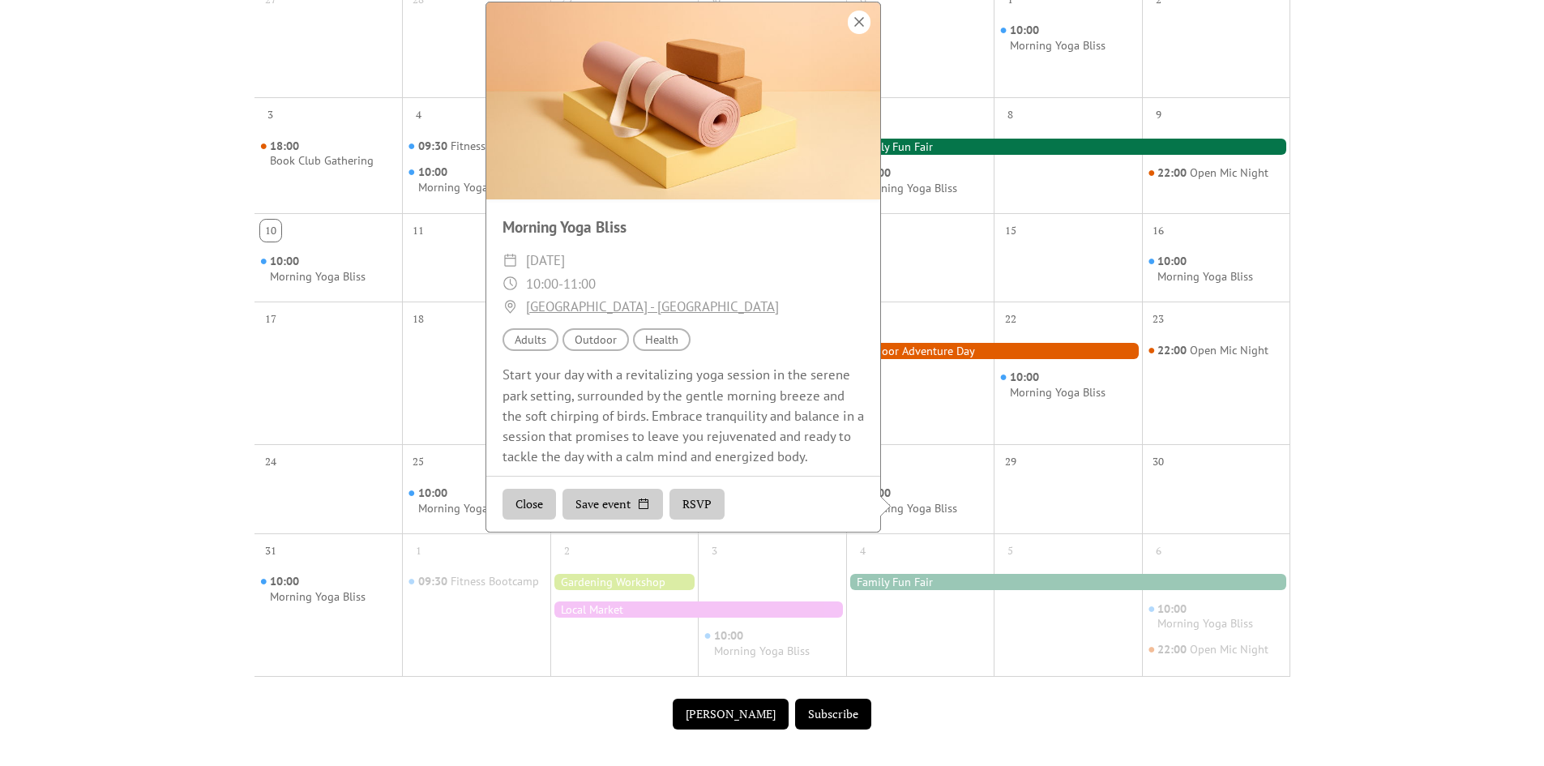
click at [860, 29] on div at bounding box center [859, 23] width 23 height 24
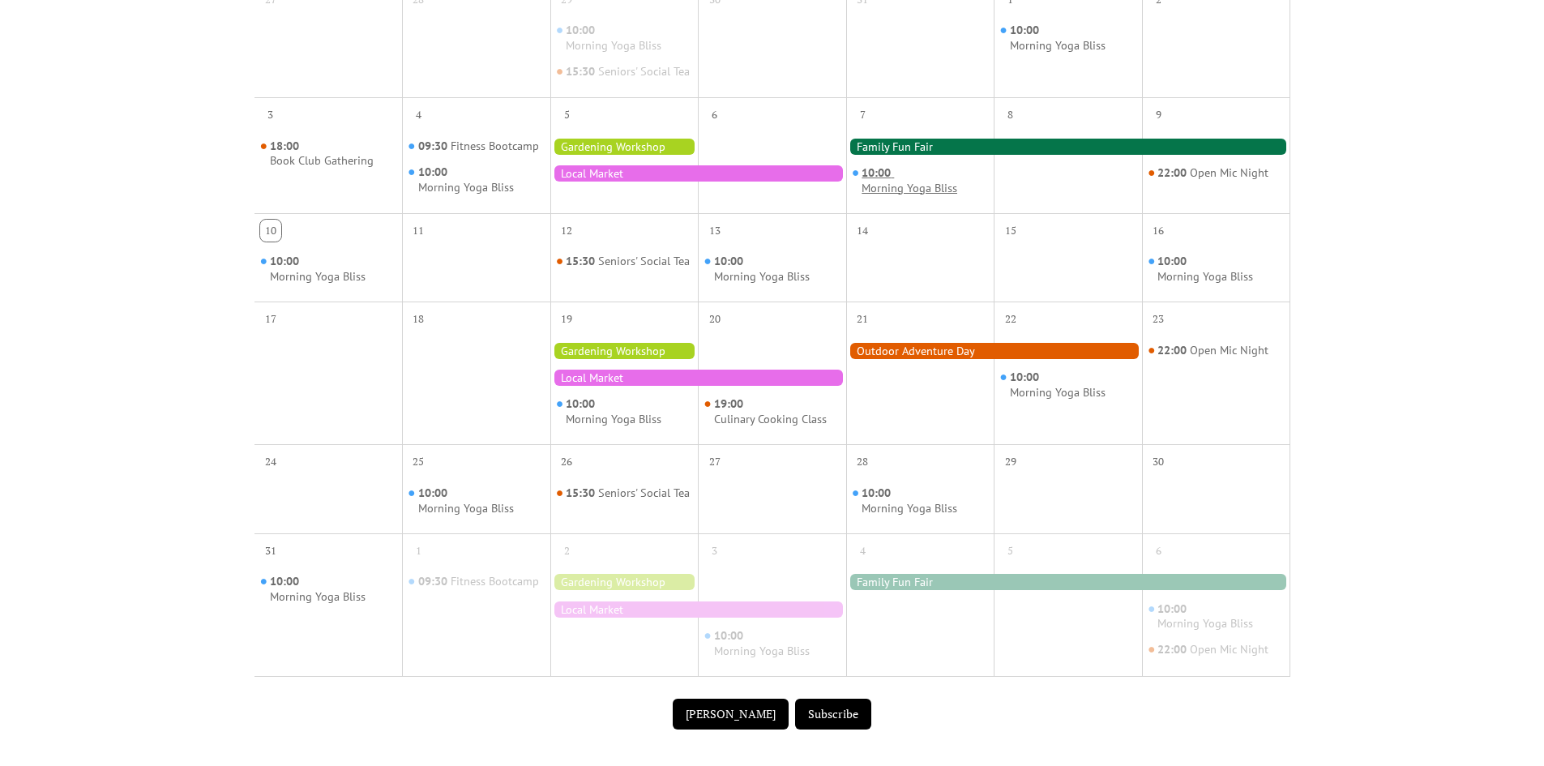
click at [890, 196] on div "Morning Yoga Bliss" at bounding box center [910, 188] width 96 height 15
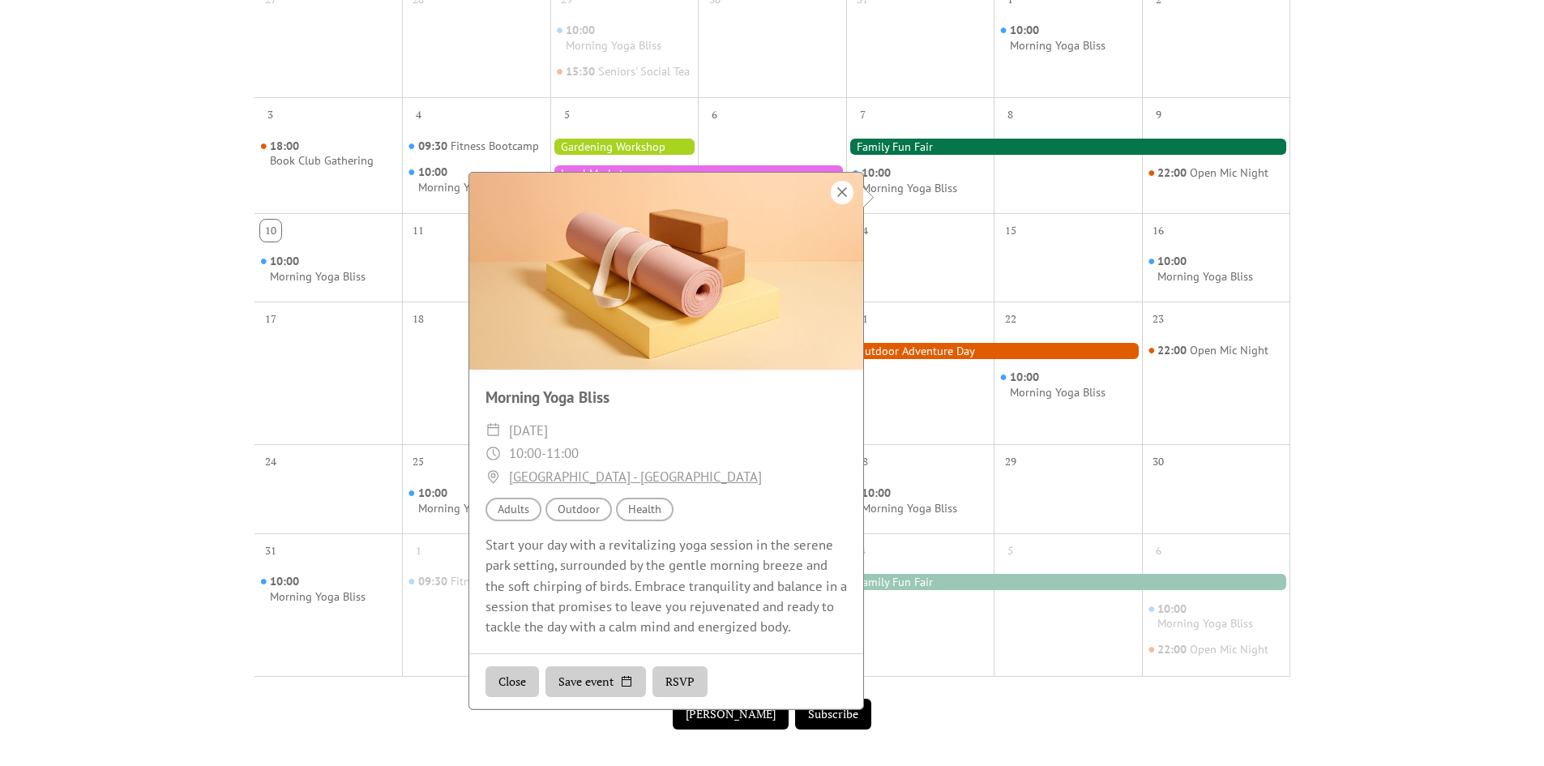
click at [844, 190] on div at bounding box center [842, 193] width 23 height 24
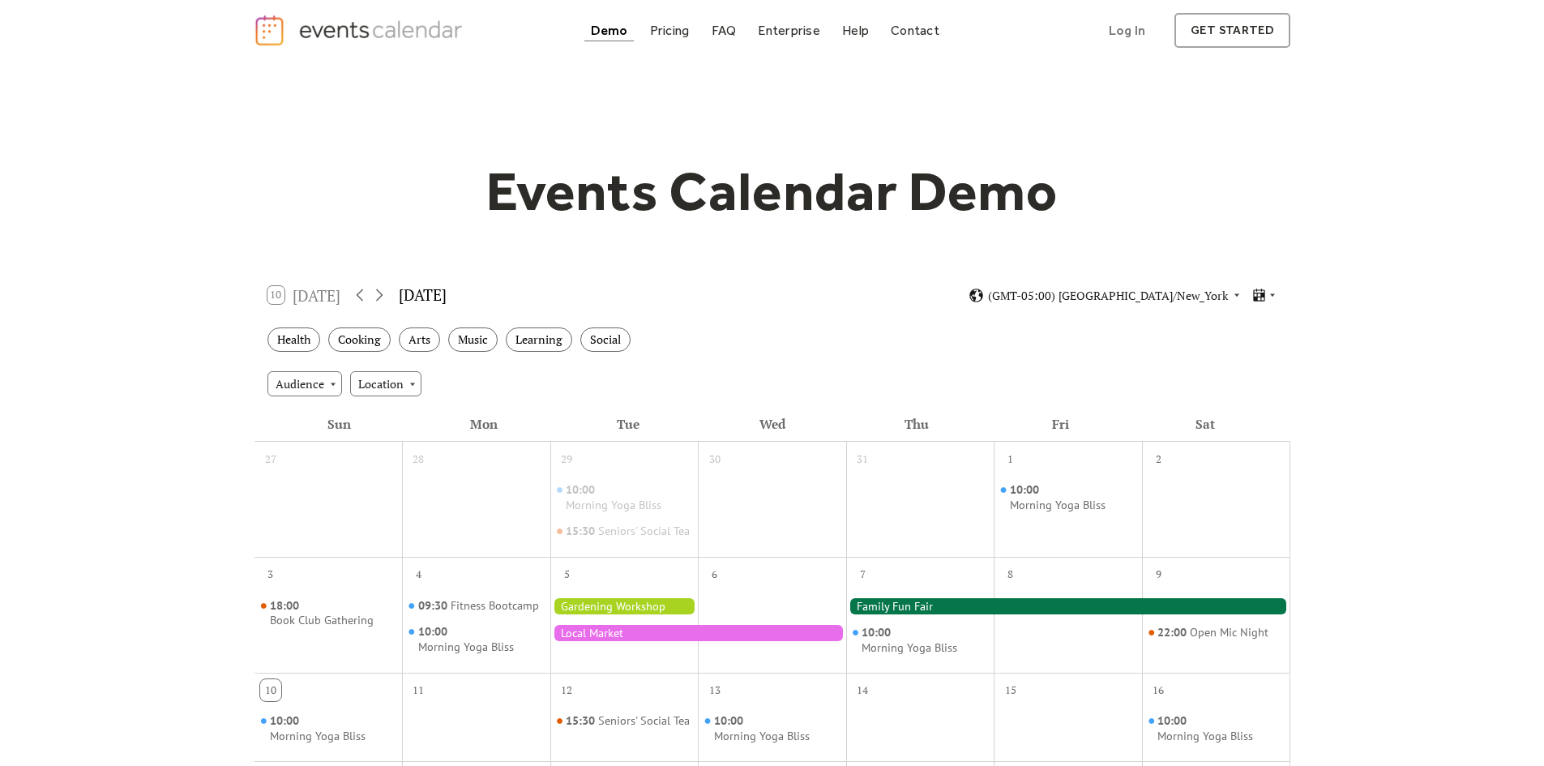
scroll to position [0, 0]
